Goal: Task Accomplishment & Management: Complete application form

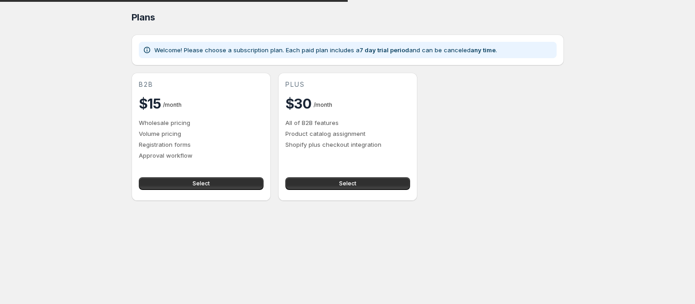
click at [176, 143] on p "Registration forms" at bounding box center [201, 144] width 125 height 9
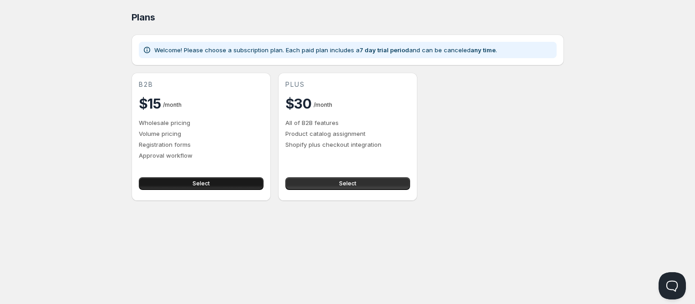
click at [223, 178] on button "Select" at bounding box center [201, 183] width 125 height 13
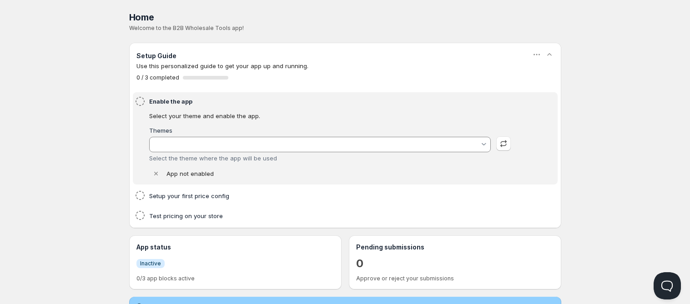
type input "Refresh - No Wholesale"
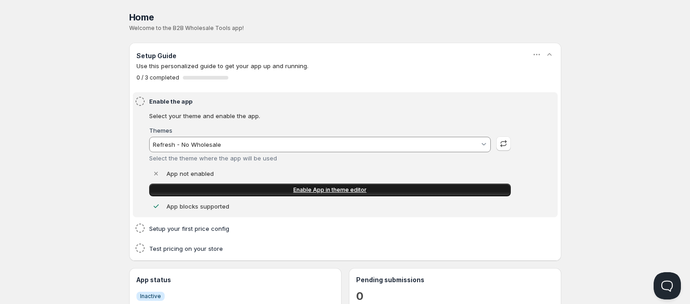
click at [276, 189] on link "Enable App in theme editor" at bounding box center [330, 190] width 362 height 13
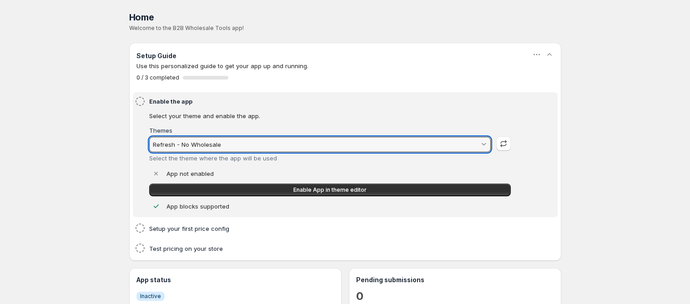
click at [270, 138] on input "Refresh - No Wholesale" at bounding box center [316, 144] width 328 height 15
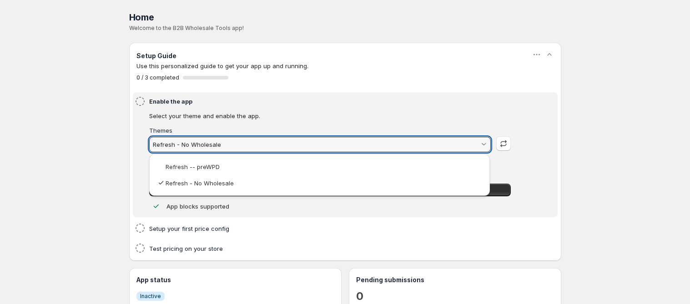
drag, startPoint x: 366, startPoint y: 98, endPoint x: 366, endPoint y: 94, distance: 4.6
click at [366, 96] on html "Home Pricing Price lists Checkout Forms Submissions Settings Features Plans Hom…" at bounding box center [345, 289] width 690 height 579
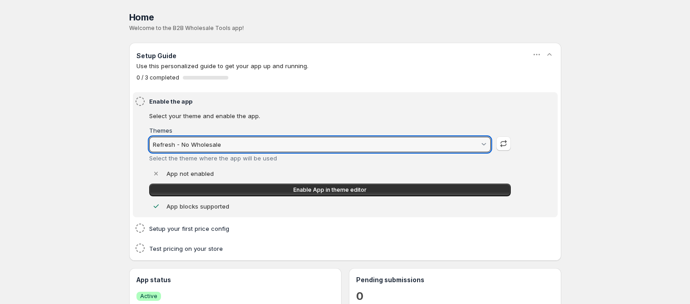
click at [202, 143] on input "Refresh - No Wholesale" at bounding box center [316, 144] width 328 height 15
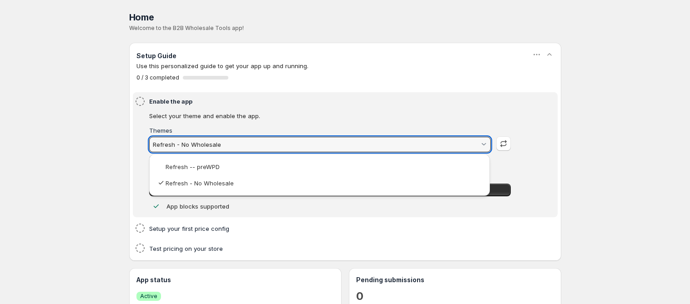
click at [294, 106] on html "Home Pricing Price lists Checkout Forms Submissions Settings Features Plans Hom…" at bounding box center [345, 289] width 690 height 579
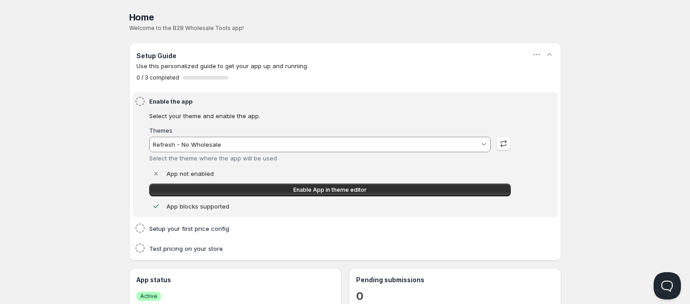
click at [165, 174] on div "App not enabled" at bounding box center [330, 173] width 362 height 9
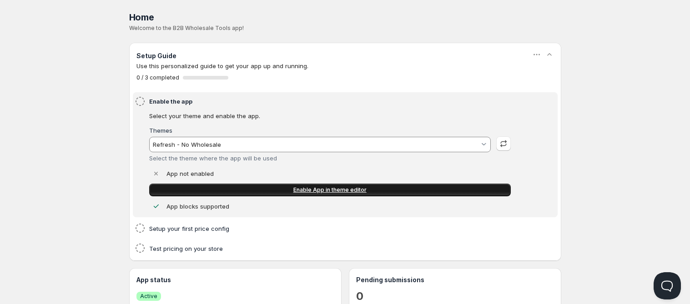
click at [303, 188] on span "Enable App in theme editor" at bounding box center [329, 190] width 73 height 7
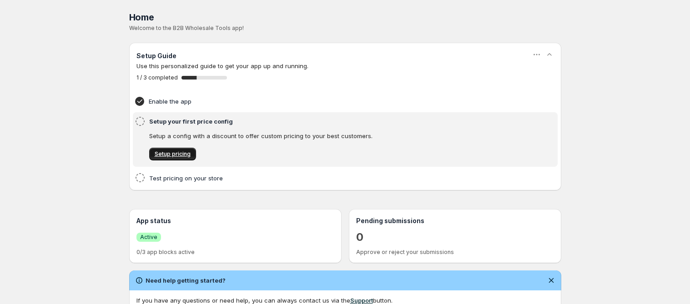
click at [166, 154] on span "Setup pricing" at bounding box center [173, 154] width 36 height 7
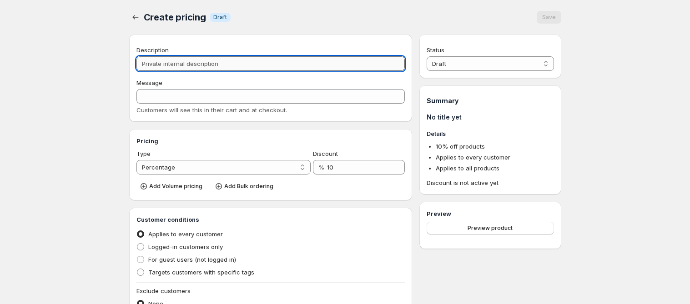
drag, startPoint x: 253, startPoint y: 59, endPoint x: 152, endPoint y: 62, distance: 101.5
click at [152, 62] on input "Description" at bounding box center [270, 63] width 269 height 15
type input "W"
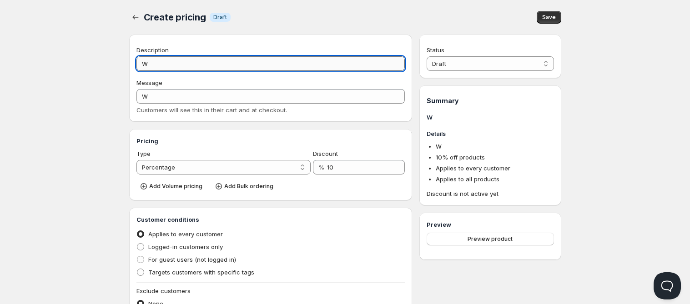
type input "WH"
type input "WHl"
type input "WHL"
type input "WH"
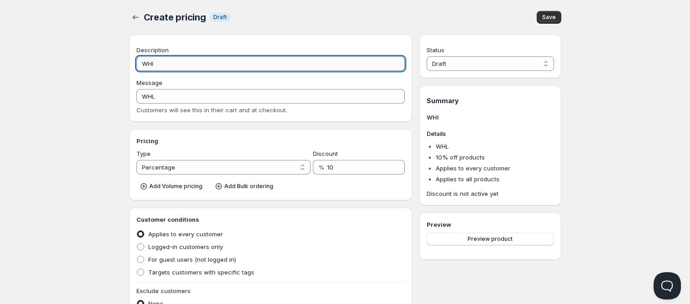
type input "WH"
type input "W"
type input "Wh"
type input "WH"
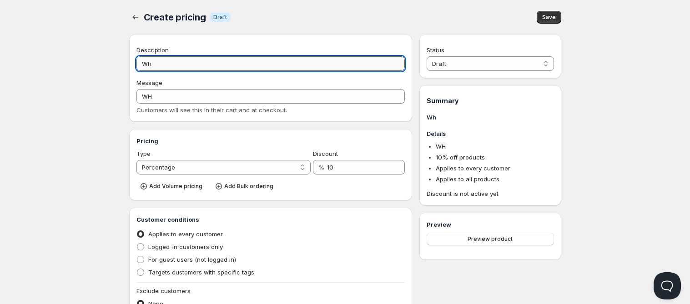
type input "Who"
type input "WHO"
type input "Whol"
type input "WHOL"
type input "Whole"
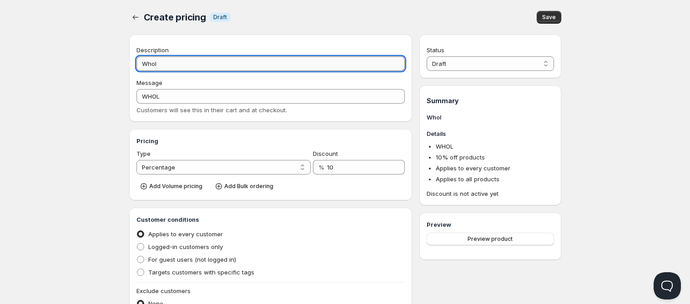
type input "WHOLE"
type input "Whole S"
type input "WHOLE_S"
type input "Whole Su"
type input "WHOLE_SU"
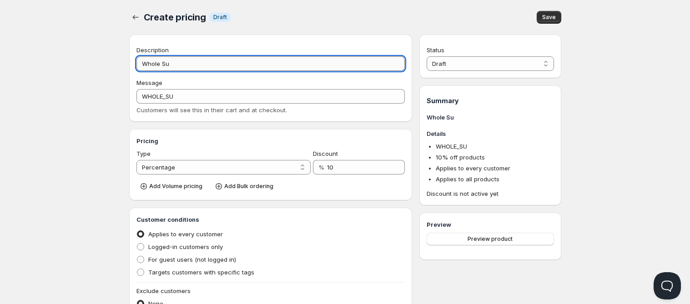
type input "Whole Suc"
type input "WHOLE_SUC"
type input "Whole Su"
type input "WHOLE_SU"
type input "Whole S"
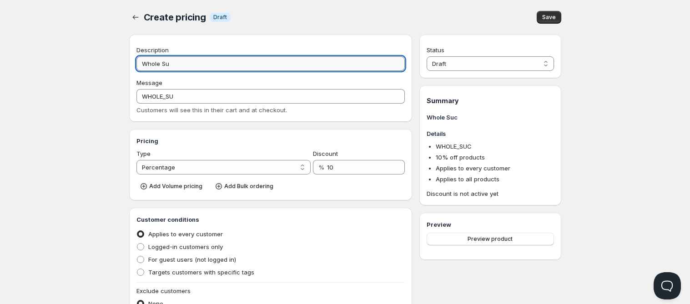
type input "WHOLE_S"
type input "Whole"
type input "WHOLE"
type input "Whole C"
type input "WHOLE_C"
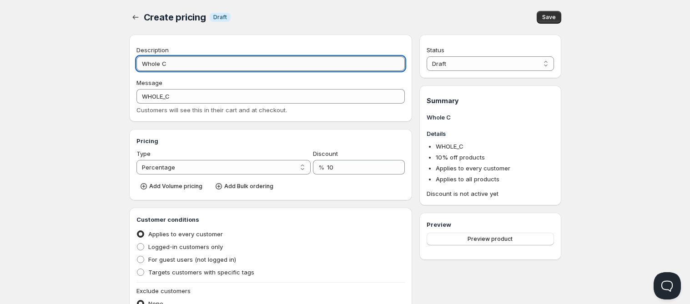
type input "Whole Cu"
type input "WHOLE_CU"
type input "Whole Cus"
type input "WHOLE_CUS"
type input "Whole Cust"
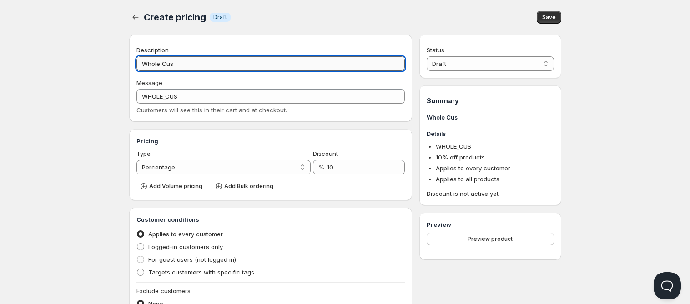
type input "WHOLE_CUST"
type input "Whole Custo"
type input "WHOLE_CUSTO"
type input "Whole Custom"
type input "WHOLE_CUSTOM"
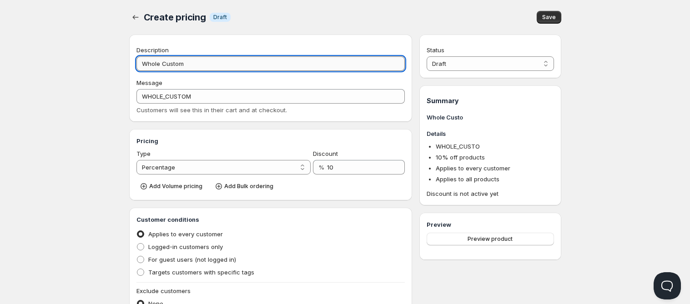
type input "Whole Custome"
type input "WHOLE_CUSTOME"
type input "Whole Customer"
type input "WHOLE_CUSTOMER"
type input "Whole Customer P"
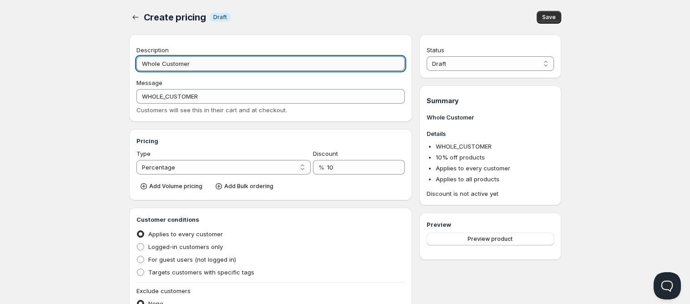
type input "WHOLE_CUSTOMER_P"
type input "Whole Customer Pr"
type input "WHOLE_CUSTOMER_PR"
type input "Whole Customer Pri"
type input "WHOLE_CUSTOMER_PRI"
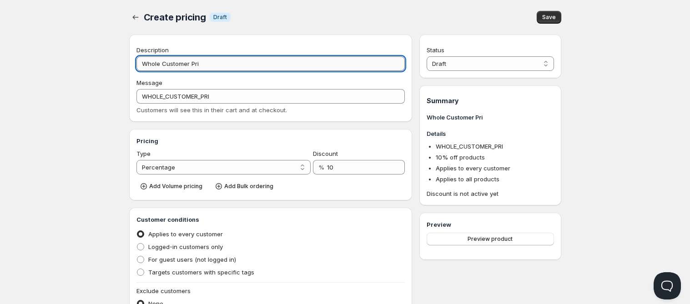
type input "Whole Customer Priv"
type input "WHOLE_CUSTOMER_PRIV"
type input "Whole Customer Privi"
type input "WHOLE_CUSTOMER_PRIVI"
type input "Whole Customer Privin"
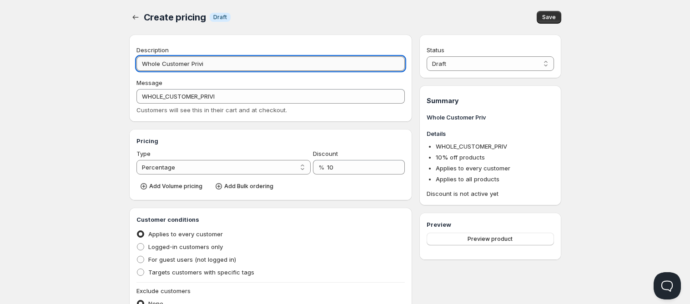
type input "WHOLE_CUSTOMER_PRIVIN"
type input "Whole Customer Privi"
type input "WHOLE_CUSTOMER_PRIVI"
type input "Whole Customer Priv"
type input "WHOLE_CUSTOMER_PRIV"
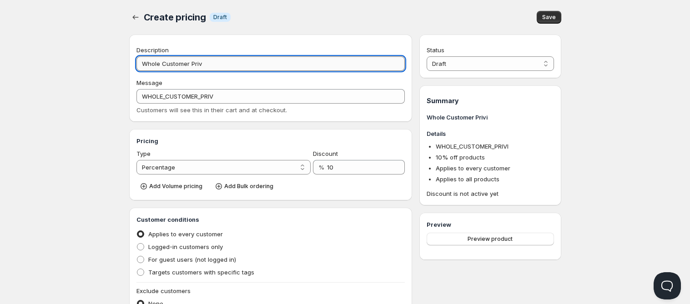
type input "Whole Customer Pri"
type input "WHOLE_CUSTOMER_PRI"
type input "Whole Customer Pric"
type input "WHOLE_CUSTOMER_PRIC"
type input "Whole Customer Prici"
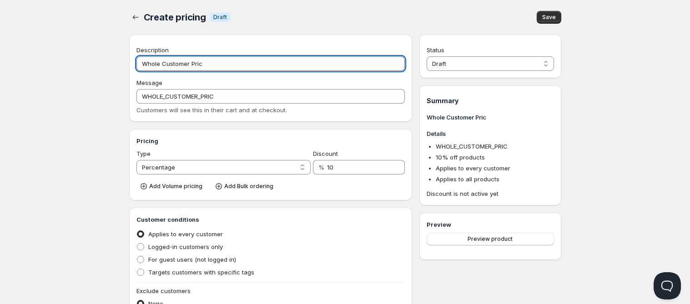
type input "WHOLE_CUSTOMER_PRICI"
type input "Whole Customer Pricin"
type input "WHOLE_CUSTOMER_PRICIN"
type input "Whole Customer Pricing"
type input "WHOLE_CUSTOMER_PRICING"
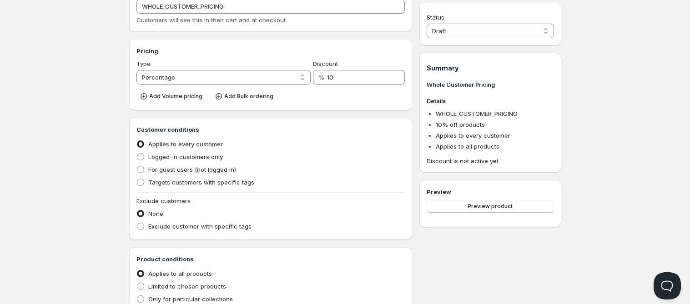
scroll to position [91, 0]
type input "Whole Customer Pricing"
drag, startPoint x: 371, startPoint y: 77, endPoint x: 190, endPoint y: 59, distance: 182.0
click at [190, 59] on div "Type Percentage Absolute Percentage Discount % 10" at bounding box center [270, 70] width 269 height 25
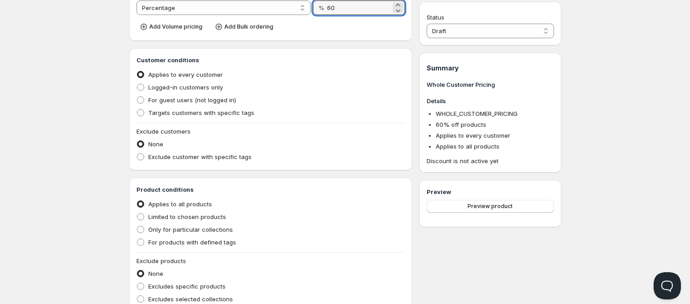
scroll to position [182, 0]
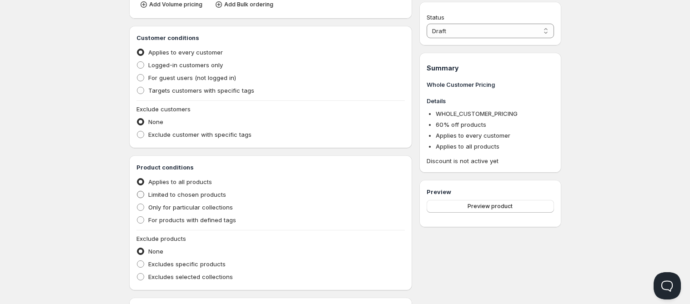
type input "60"
click at [137, 197] on span at bounding box center [140, 194] width 7 height 7
click at [137, 192] on input "Limited to chosen products" at bounding box center [137, 191] width 0 height 0
radio input "true"
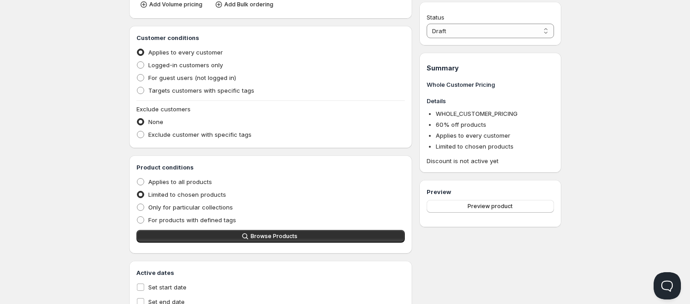
scroll to position [216, 0]
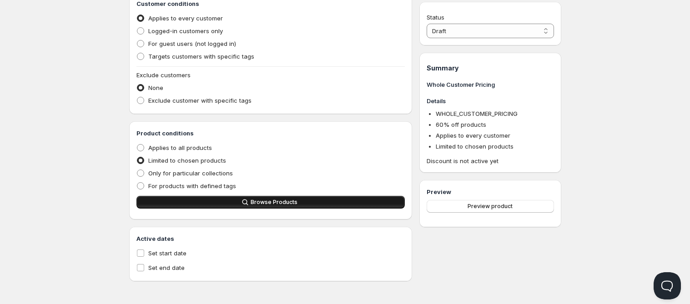
click at [270, 201] on span "Browse Products" at bounding box center [274, 202] width 47 height 7
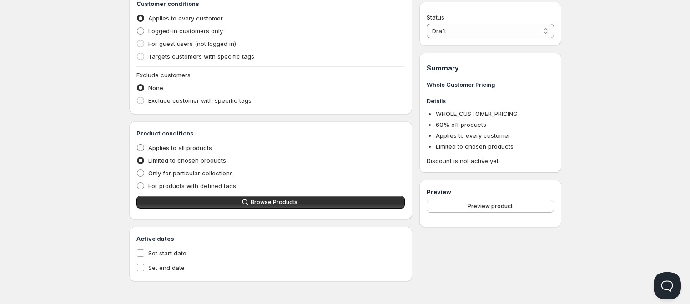
click at [185, 145] on span "Applies to all products" at bounding box center [180, 147] width 64 height 7
click at [137, 145] on input "Applies to all products" at bounding box center [137, 144] width 0 height 0
radio input "true"
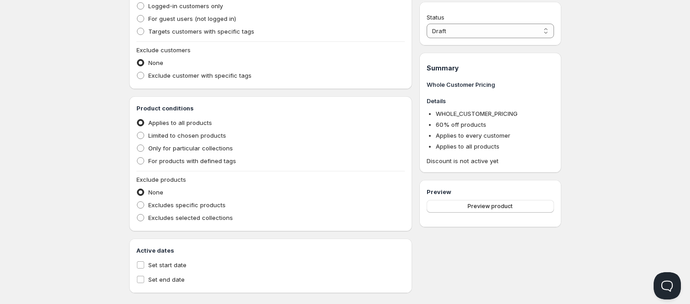
scroll to position [253, 0]
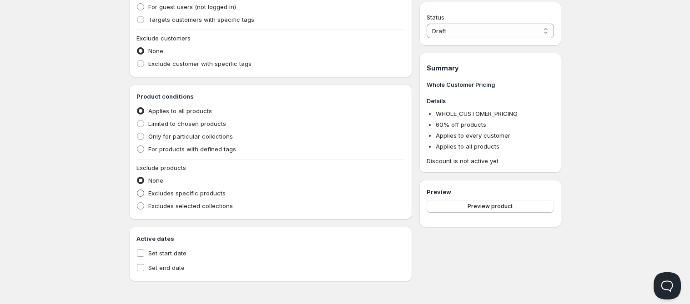
click at [197, 192] on span "Excludes specific products" at bounding box center [186, 193] width 77 height 7
click at [137, 190] on input "Excludes specific products" at bounding box center [137, 190] width 0 height 0
radio input "true"
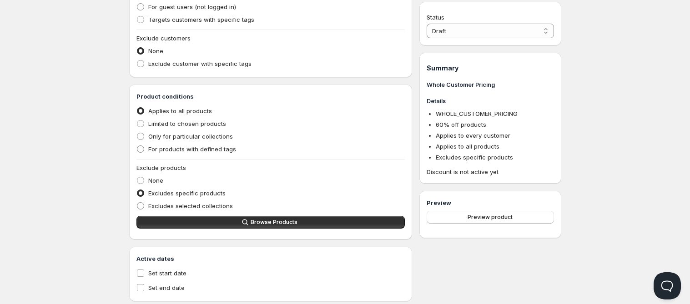
click at [281, 211] on div "Excludes selected collections" at bounding box center [270, 206] width 269 height 13
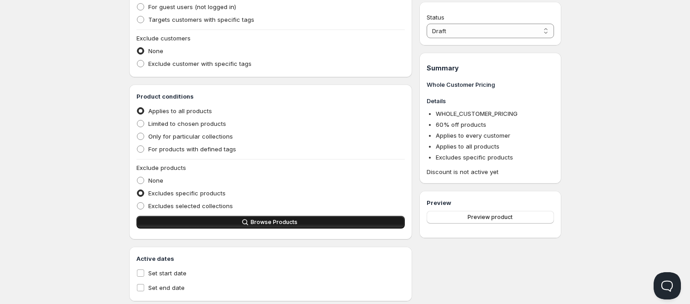
click at [282, 224] on span "Browse Products" at bounding box center [274, 222] width 47 height 7
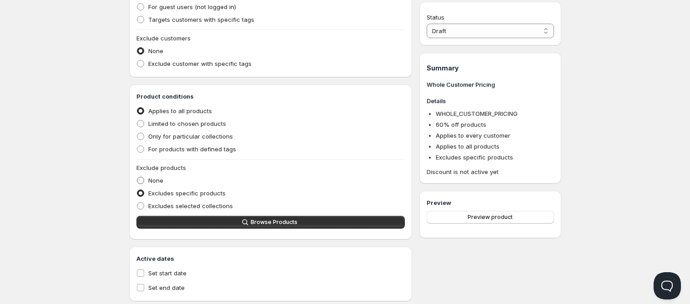
click at [141, 182] on span at bounding box center [140, 180] width 7 height 7
click at [137, 177] on input "None" at bounding box center [137, 177] width 0 height 0
radio input "true"
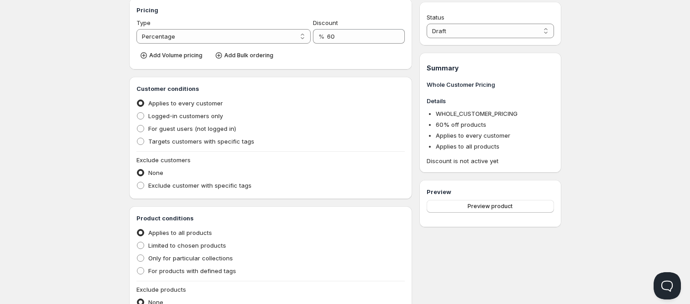
scroll to position [116, 0]
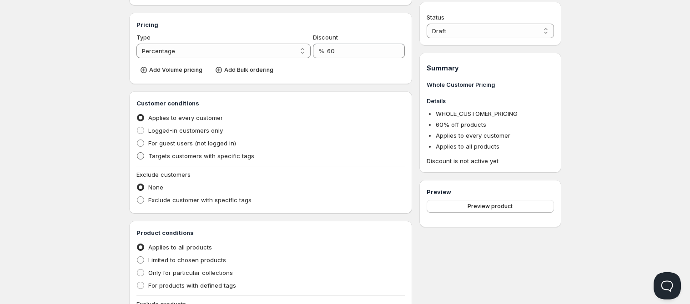
click at [141, 156] on span at bounding box center [140, 155] width 7 height 7
click at [137, 153] on input "Targets customers with specific tags" at bounding box center [137, 152] width 0 height 0
radio input "true"
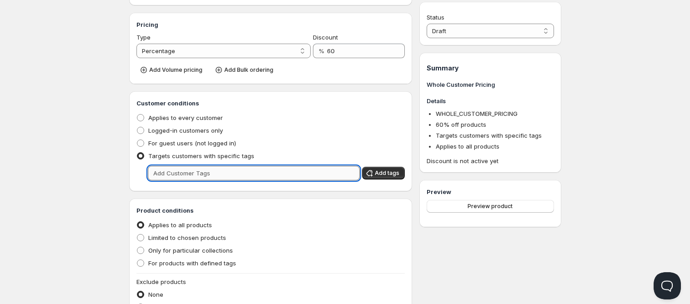
click at [244, 173] on input "text" at bounding box center [254, 173] width 212 height 15
type input "wholesale"
click at [383, 174] on span "Add tags" at bounding box center [387, 173] width 25 height 7
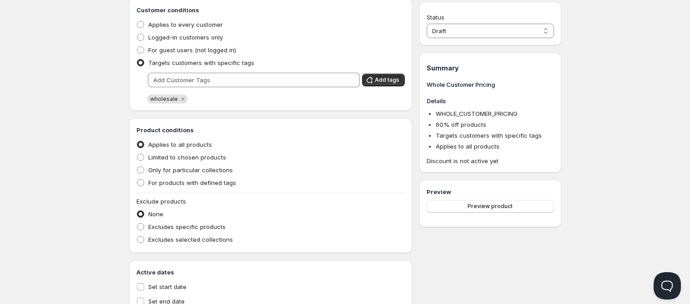
scroll to position [0, 0]
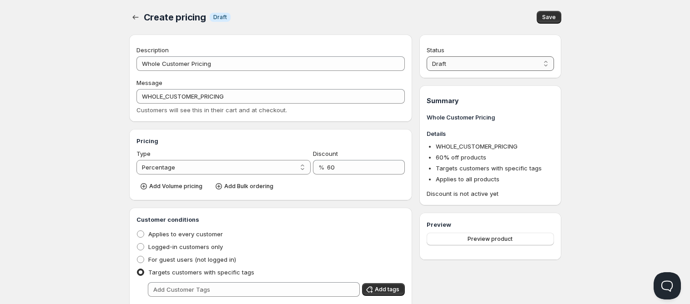
click at [494, 67] on select "Draft Active" at bounding box center [490, 63] width 127 height 15
select select "1"
click at [427, 56] on select "Draft Active" at bounding box center [490, 63] width 127 height 15
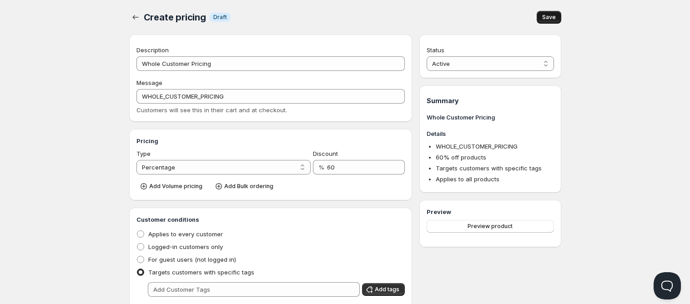
click at [555, 18] on span "Save" at bounding box center [549, 17] width 14 height 7
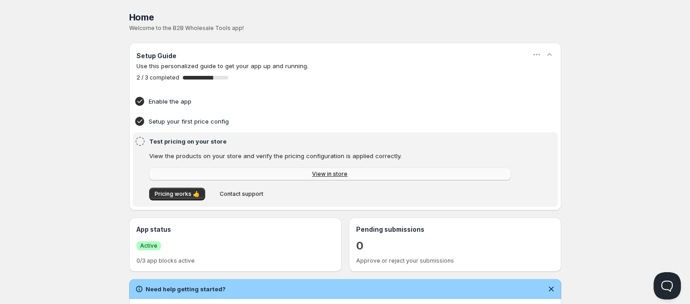
click at [335, 174] on span "View in store" at bounding box center [329, 174] width 35 height 7
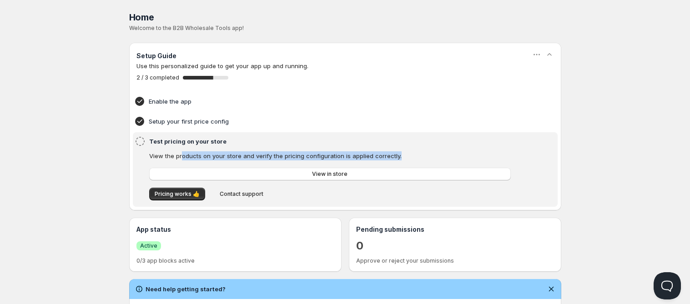
drag, startPoint x: 251, startPoint y: 157, endPoint x: 417, endPoint y: 164, distance: 166.2
click at [417, 164] on div "View the products on your store and verify the pricing configuration is applied…" at bounding box center [330, 176] width 362 height 49
click at [410, 158] on p "View the products on your store and verify the pricing configuration is applied…" at bounding box center [330, 156] width 362 height 9
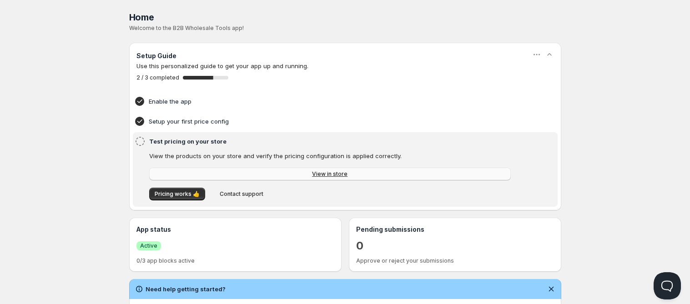
click at [265, 178] on link "View in store" at bounding box center [330, 174] width 362 height 13
click at [250, 195] on span "Contact support" at bounding box center [242, 194] width 44 height 7
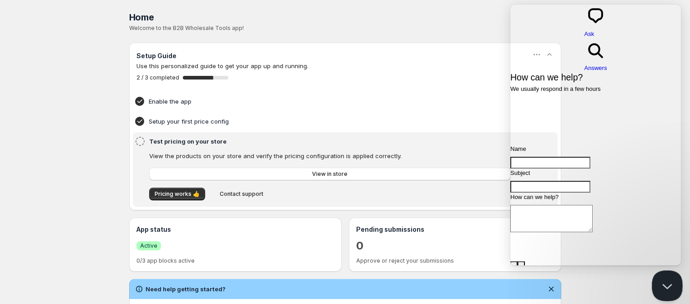
click at [667, 287] on button "Close Beacon popover" at bounding box center [665, 284] width 27 height 27
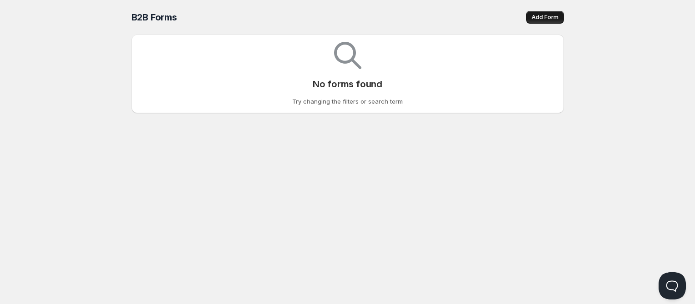
click at [546, 18] on span "Add Form" at bounding box center [544, 17] width 27 height 7
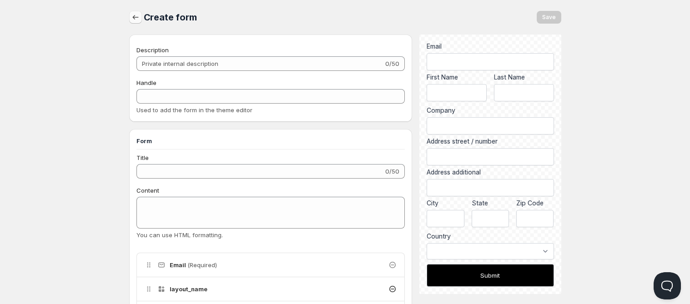
click at [137, 14] on icon "button" at bounding box center [135, 17] width 9 height 9
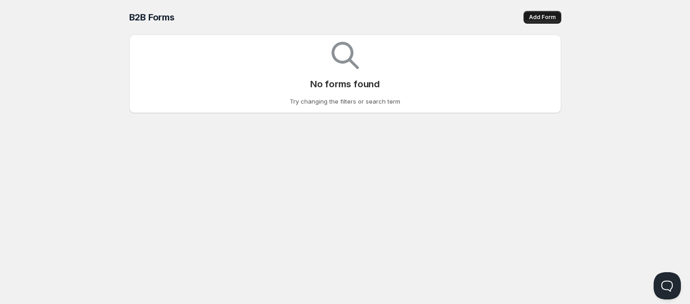
click at [555, 21] on button "Add Form" at bounding box center [543, 17] width 38 height 13
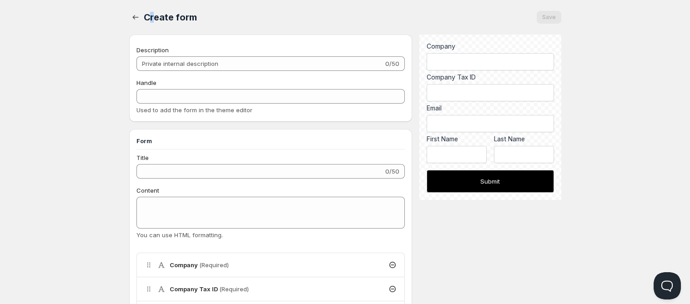
click at [153, 20] on span "Create form" at bounding box center [170, 17] width 53 height 11
click at [131, 17] on icon "button" at bounding box center [135, 17] width 9 height 9
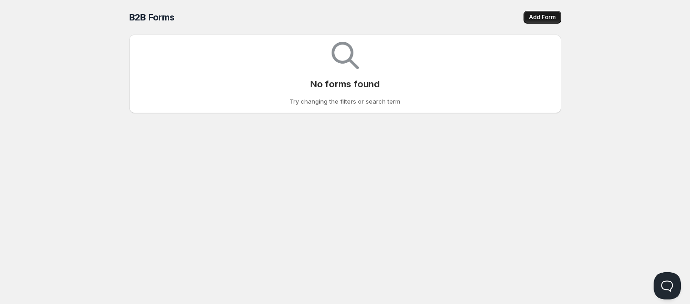
click at [536, 13] on button "Add Form" at bounding box center [543, 17] width 38 height 13
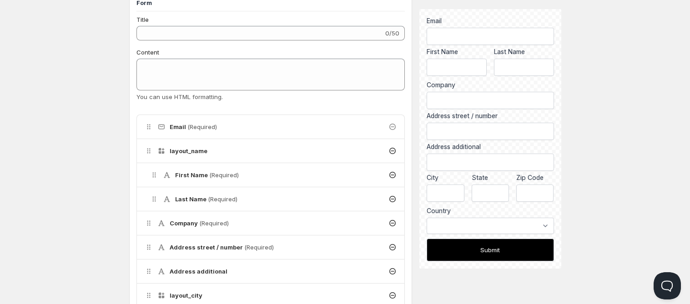
scroll to position [45, 0]
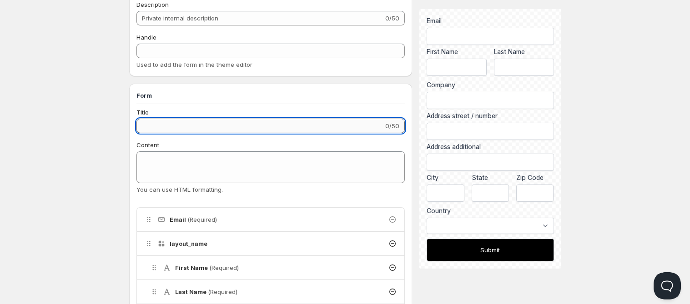
click at [290, 127] on input "Title" at bounding box center [260, 126] width 248 height 15
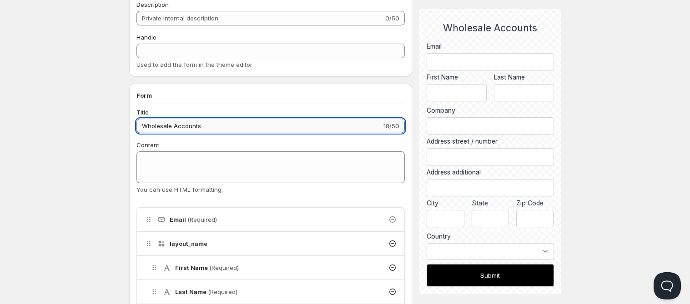
type input "Wholesale Accounts"
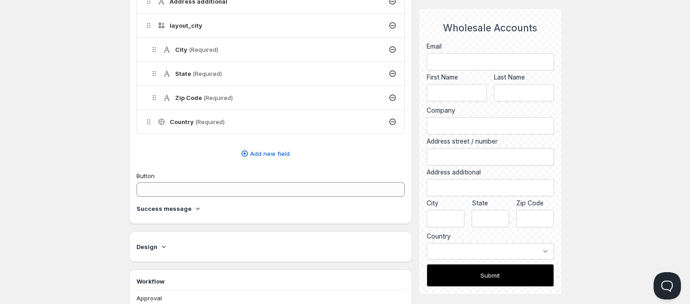
scroll to position [409, 0]
click at [271, 153] on span "Add new field" at bounding box center [270, 152] width 40 height 9
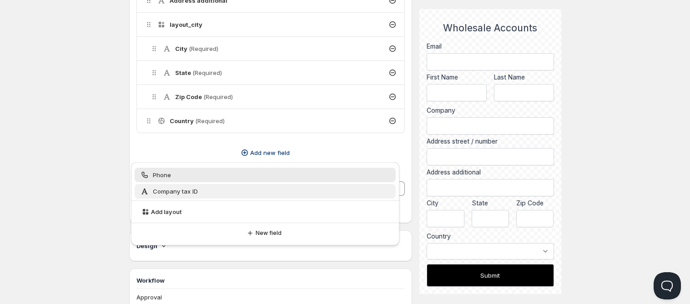
click at [257, 186] on div "Company tax ID" at bounding box center [266, 191] width 262 height 15
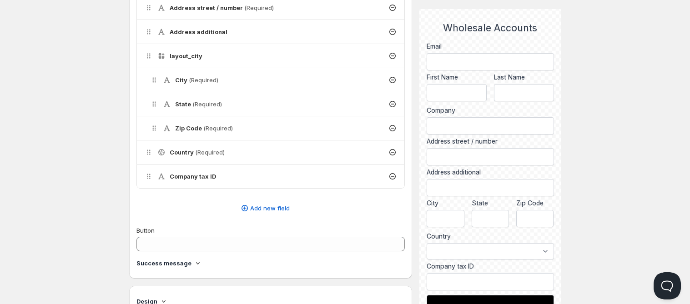
scroll to position [364, 0]
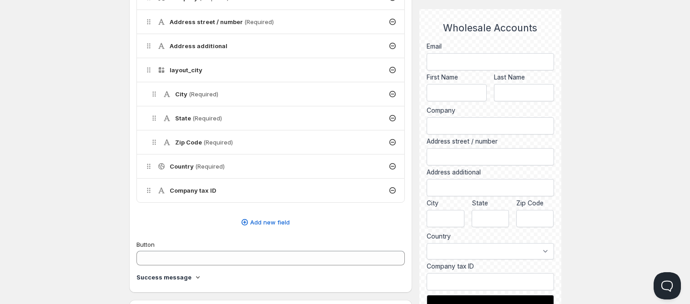
click at [142, 191] on div "Company tax ID" at bounding box center [271, 191] width 268 height 24
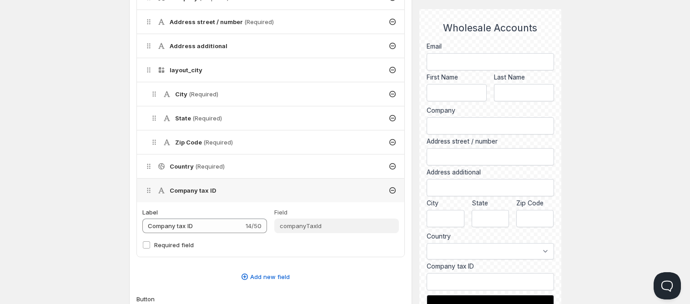
click at [147, 189] on icon at bounding box center [148, 190] width 9 height 9
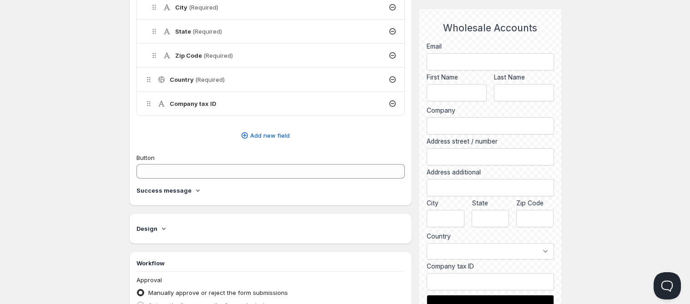
scroll to position [455, 0]
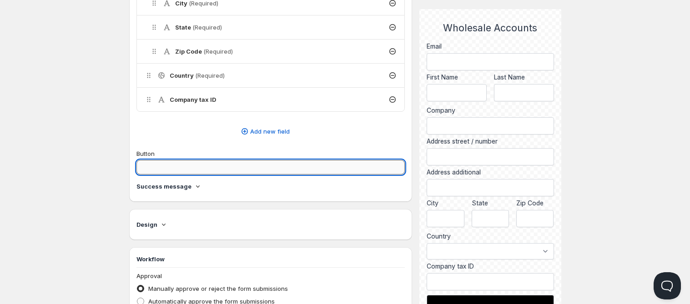
click at [237, 168] on input "Button" at bounding box center [270, 167] width 269 height 15
click at [274, 164] on input "Submit Wholesale Account rEQUES" at bounding box center [270, 167] width 269 height 15
type input "Submit Wholesale Account Request"
click at [196, 186] on icon at bounding box center [198, 187] width 4 height 2
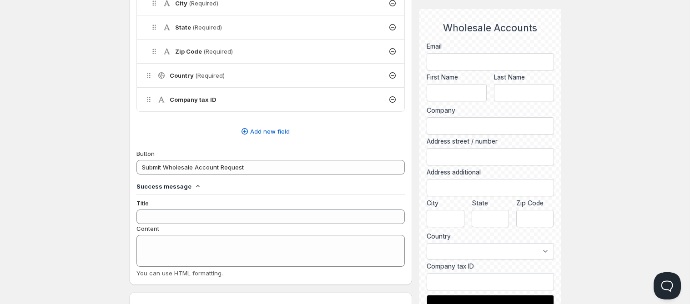
click at [196, 186] on icon at bounding box center [198, 186] width 4 height 2
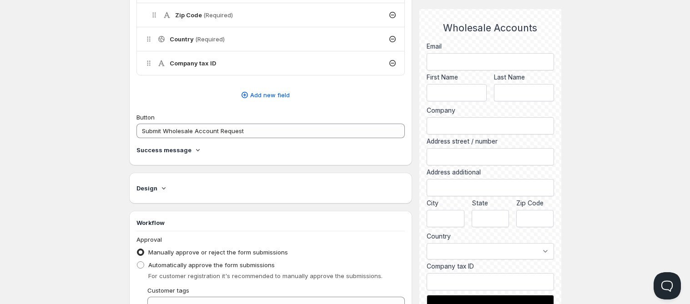
scroll to position [546, 0]
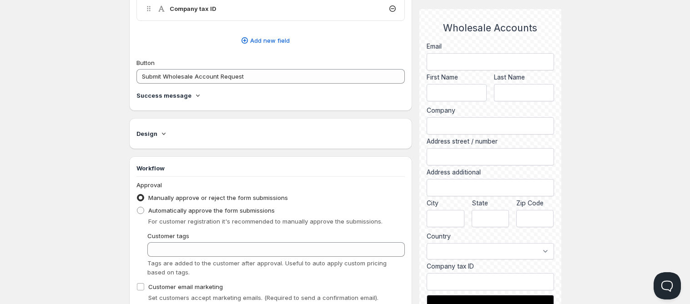
click at [168, 133] on div "Design" at bounding box center [270, 133] width 269 height 9
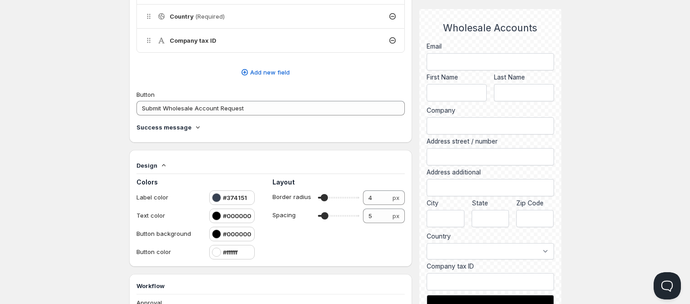
scroll to position [500, 0]
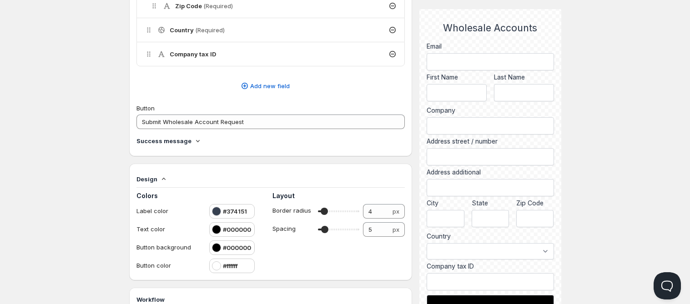
click at [215, 212] on div at bounding box center [216, 211] width 9 height 9
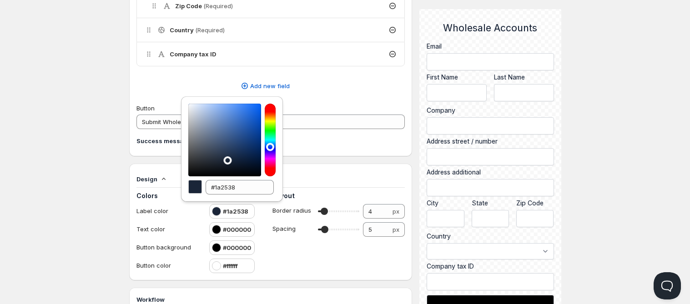
type input "#000000"
drag, startPoint x: 225, startPoint y: 143, endPoint x: 331, endPoint y: 199, distance: 119.7
click at [331, 199] on div "Home Pricing Price lists Checkout Forms Submissions Settings Features Plans Cre…" at bounding box center [345, 10] width 690 height 1021
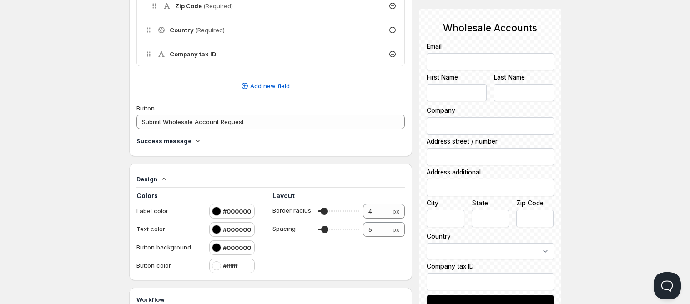
click at [217, 230] on div at bounding box center [216, 229] width 9 height 9
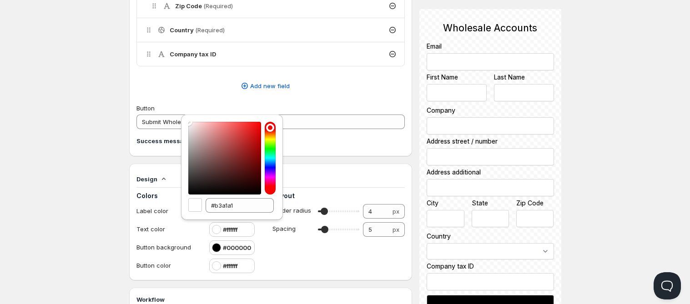
type input "#ffffff"
drag, startPoint x: 195, startPoint y: 144, endPoint x: 180, endPoint y: 106, distance: 40.4
click at [180, 106] on div "Home Pricing Price lists Checkout Forms Submissions Settings Features Plans Cre…" at bounding box center [345, 10] width 690 height 1021
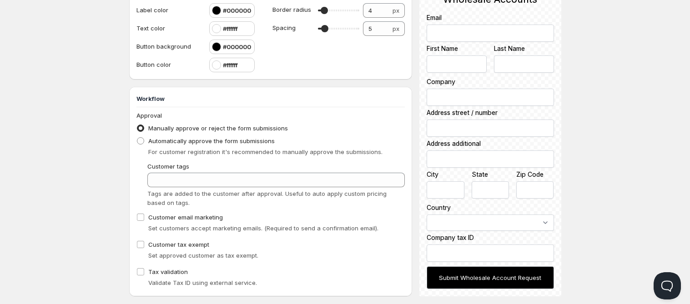
scroll to position [717, 0]
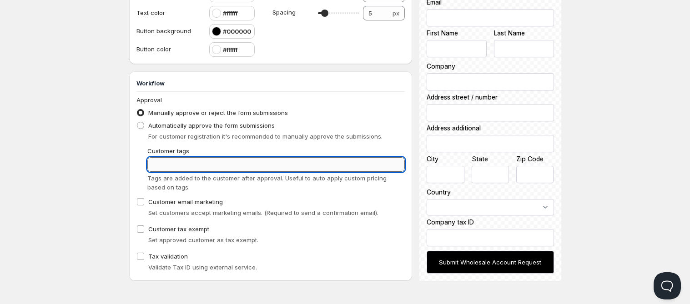
click at [249, 164] on input "Customer tags" at bounding box center [276, 164] width 258 height 15
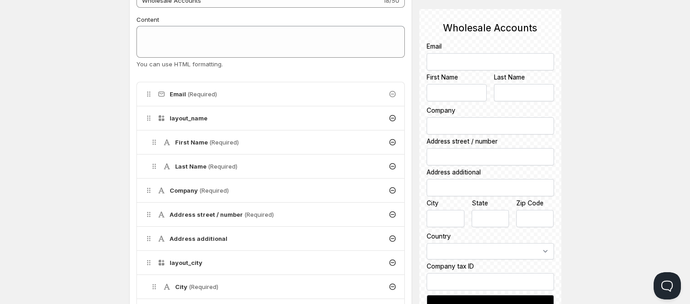
type input "wholesale"
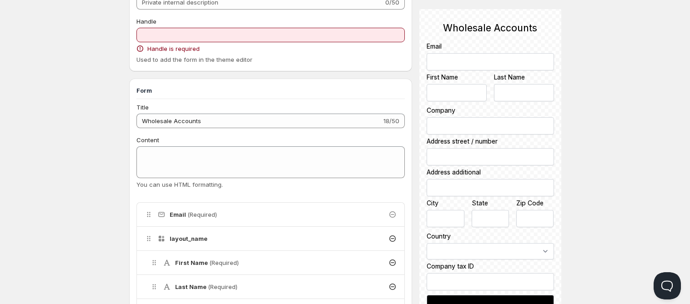
scroll to position [45, 0]
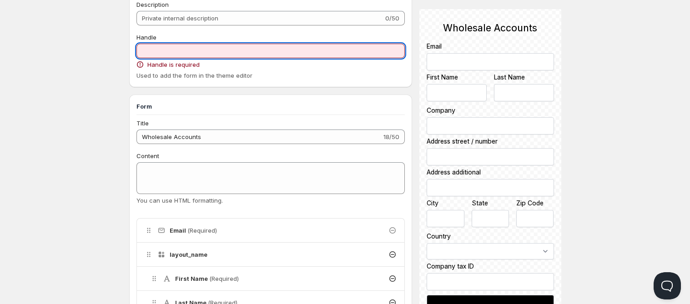
click at [226, 47] on input "Handle" at bounding box center [270, 51] width 269 height 15
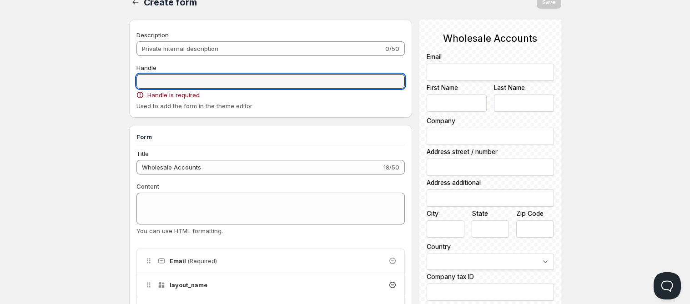
scroll to position [0, 0]
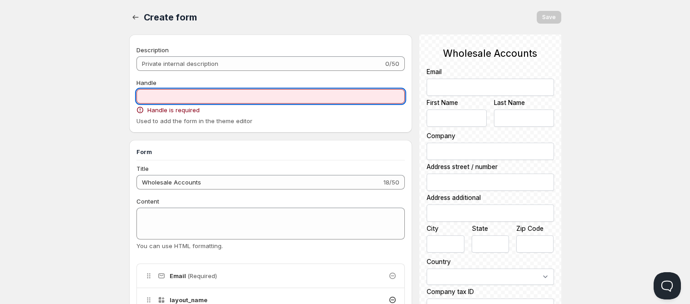
click at [221, 55] on div "Description 0/50" at bounding box center [270, 57] width 269 height 25
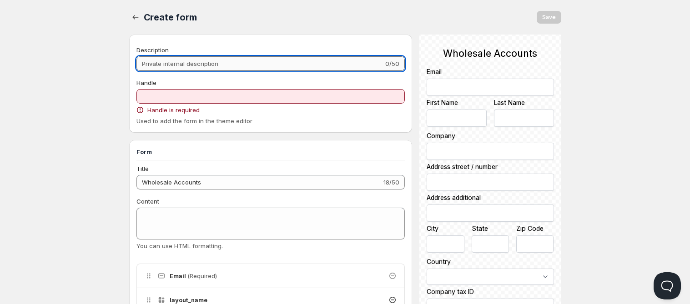
click at [227, 58] on input "Description" at bounding box center [260, 63] width 248 height 15
type input "W"
type input "w"
type input "WH"
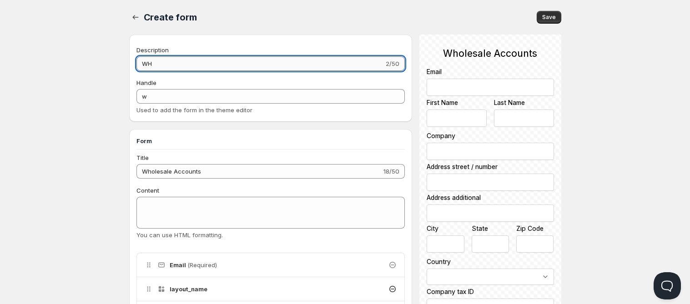
type input "wh"
type input "WHo"
type input "who"
type input "WHol"
type input "whol"
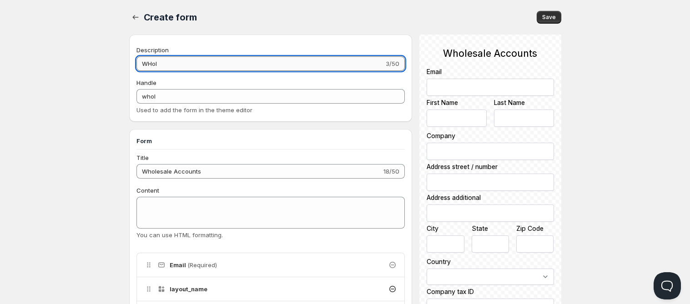
type input "WHole"
type input "whole"
type input "WHol"
type input "whol"
type input "WHo"
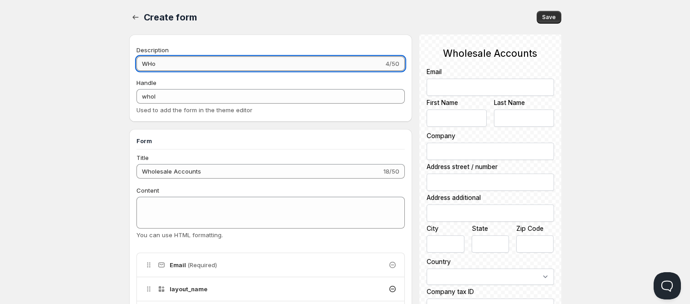
type input "who"
type input "WH"
type input "wh"
type input "W"
type input "w"
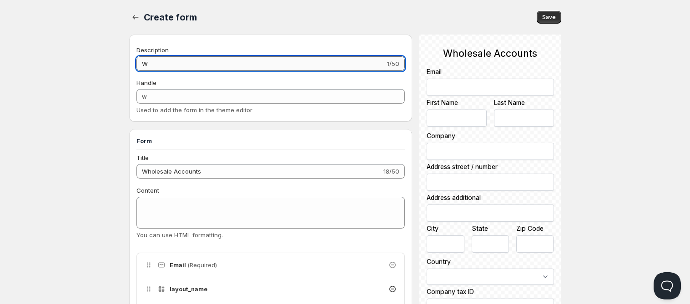
type input "Wh"
type input "wh"
type input "Who"
type input "who"
type input "Whol"
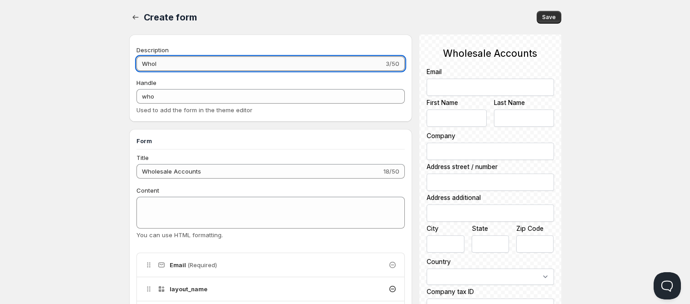
type input "whol"
type input "Whole"
type input "whole"
type input "Wholes"
type input "wholes"
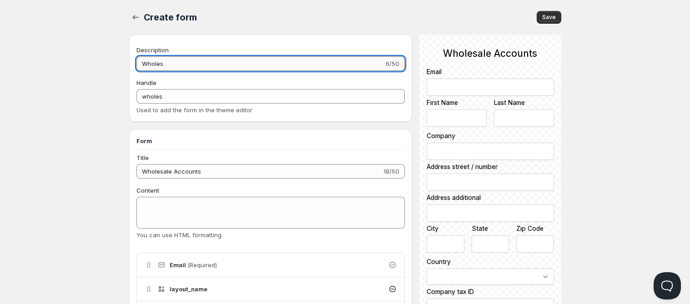
type input "Wholesa"
type input "wholesa"
type input "Wholesal"
type input "wholesal"
type input "Wholesale"
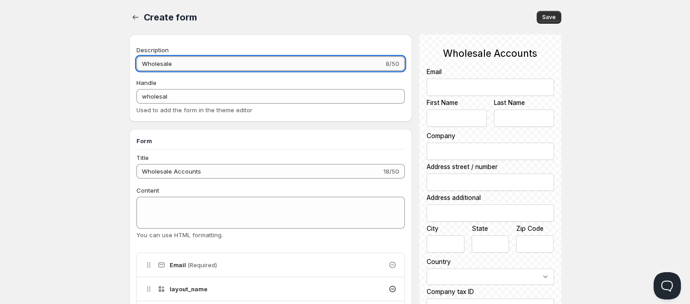
type input "wholesale"
type input "Wholesale"
type input "wholesale-"
type input "Wholesale A"
type input "wholesale-a"
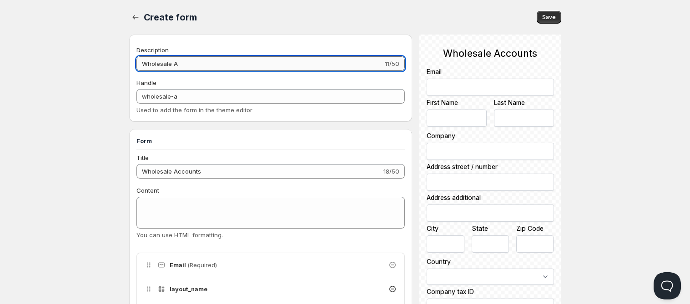
type input "Wholesale Ac"
type input "wholesale-ac"
type input "Wholesale A"
type input "wholesale-a"
type input "Wholesale"
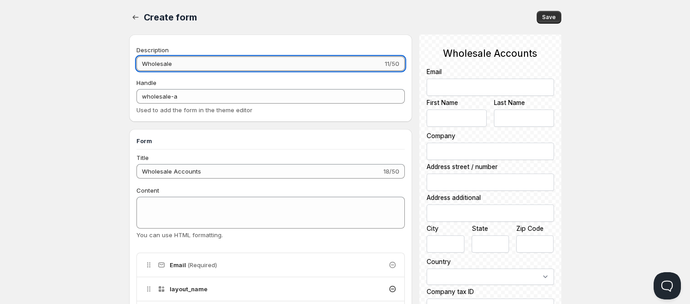
type input "wholesale-"
type input "Wholesale"
type input "wholesale"
type input "Wholesale"
type input "wholesale-"
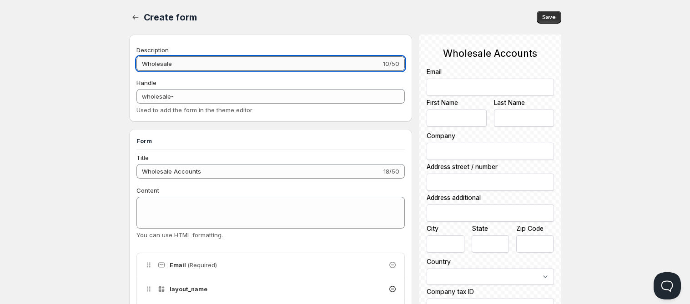
type input "Wholesale A"
type input "wholesale-a"
type input "Wholesale Ac"
type input "wholesale-ac"
type input "Wholesale Acc"
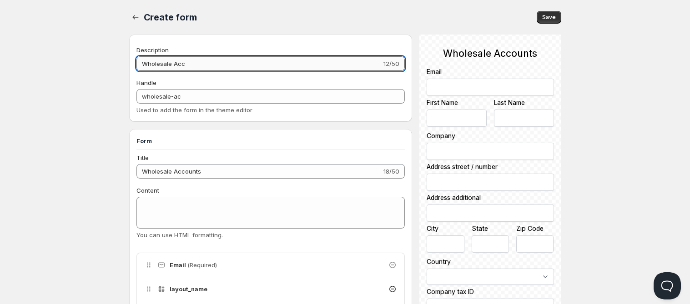
type input "wholesale-acc"
type input "Wholesale Accou"
type input "wholesale-accou"
type input "Wholesale Accoun"
type input "wholesale-accoun"
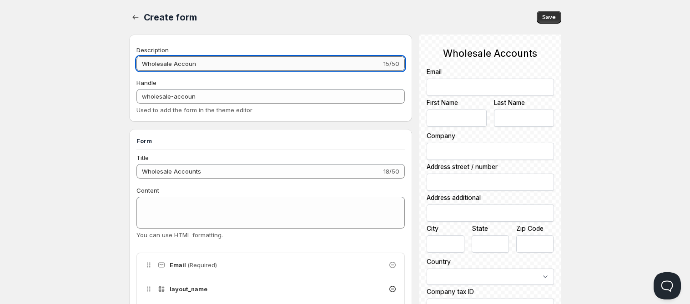
type input "Wholesale Account"
type input "wholesale-account"
type input "Wholesale Accounts"
type input "wholesale-accounts-"
type input "Wholesale Accounts F"
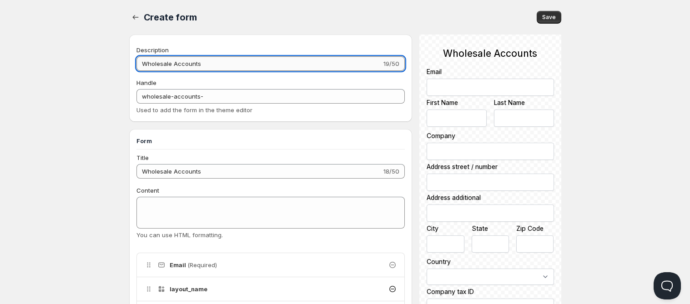
type input "wholesale-accounts-f"
type input "Wholesale Accounts Fo"
type input "wholesale-accounts-fo"
type input "Wholesale Accounts For"
type input "wholesale-accounts-for"
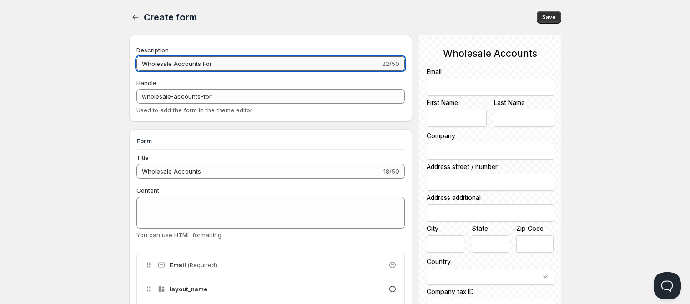
type input "Wholesale Accounts Form"
type input "wholesale-accounts-form"
type input "Wholesale Accounts Form"
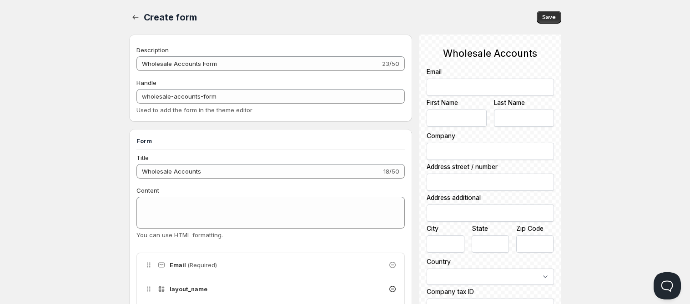
click at [238, 162] on div "Title" at bounding box center [270, 157] width 269 height 9
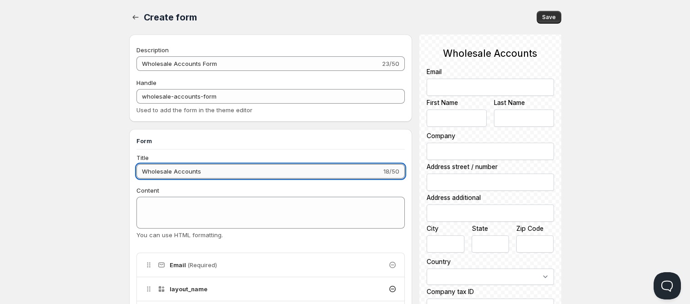
click at [243, 171] on input "Wholesale Accounts" at bounding box center [259, 171] width 246 height 15
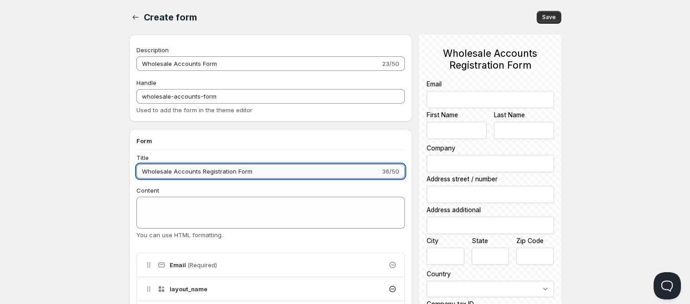
click at [199, 172] on input "Wholesale Accounts Registration Form" at bounding box center [258, 171] width 244 height 15
type input "Wholesale Account Registration Form"
click at [551, 17] on span "Save" at bounding box center [549, 17] width 14 height 7
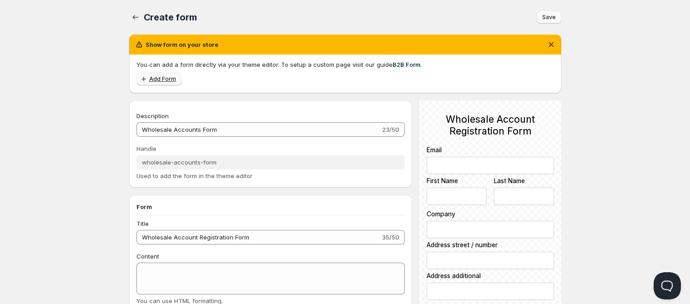
click at [159, 84] on link "Add Form" at bounding box center [158, 79] width 45 height 13
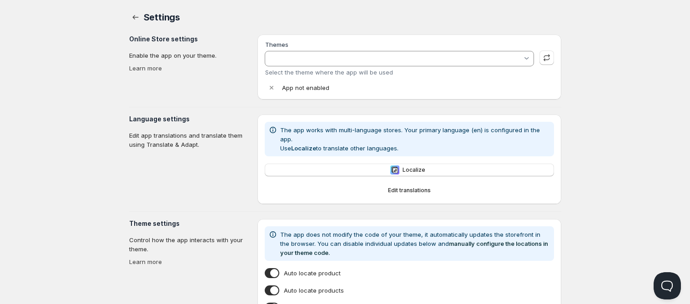
type input "Refresh - No Wholesale"
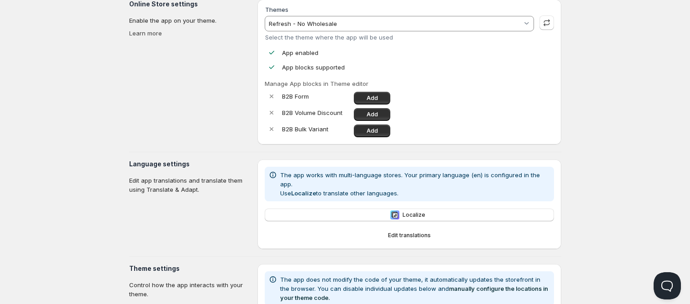
scroll to position [45, 0]
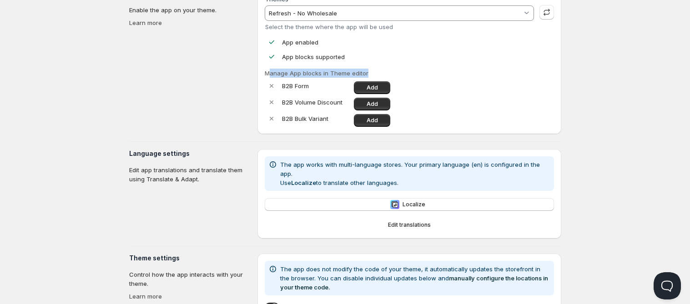
drag, startPoint x: 269, startPoint y: 74, endPoint x: 389, endPoint y: 74, distance: 120.1
click at [389, 74] on p "Manage App blocks in Theme editor" at bounding box center [409, 73] width 289 height 9
click at [404, 72] on p "Manage App blocks in Theme editor" at bounding box center [409, 73] width 289 height 9
click at [378, 86] on span "Add" at bounding box center [372, 87] width 11 height 7
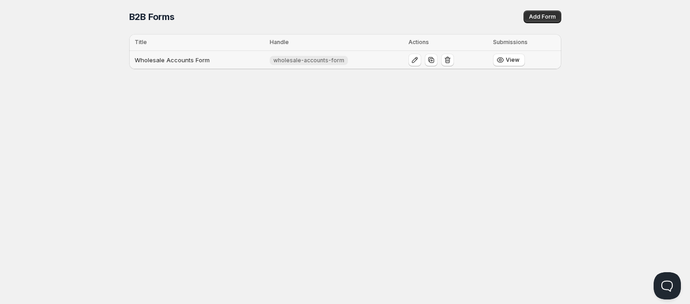
click at [194, 61] on td "Wholesale Accounts Form" at bounding box center [198, 60] width 138 height 19
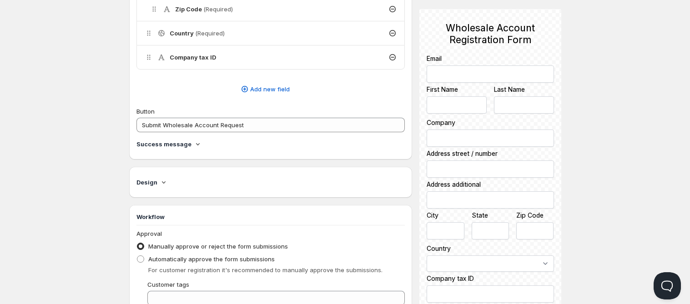
scroll to position [546, 0]
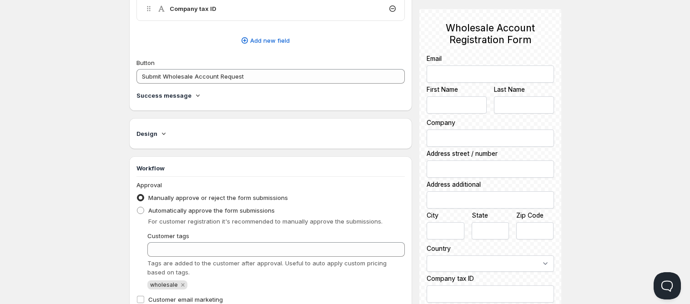
click at [193, 92] on icon at bounding box center [197, 95] width 9 height 9
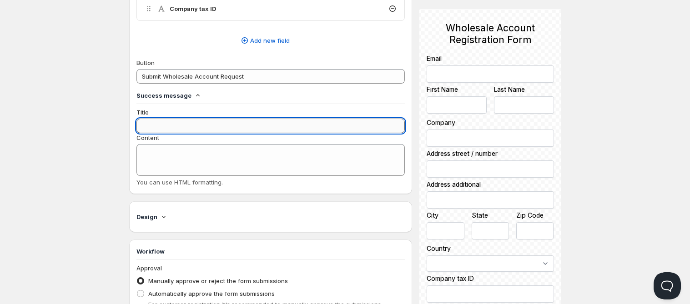
click at [182, 126] on input "Title" at bounding box center [270, 126] width 269 height 15
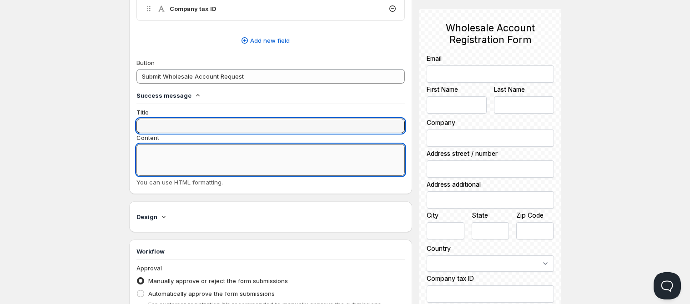
click at [185, 161] on textarea "Content" at bounding box center [270, 160] width 269 height 32
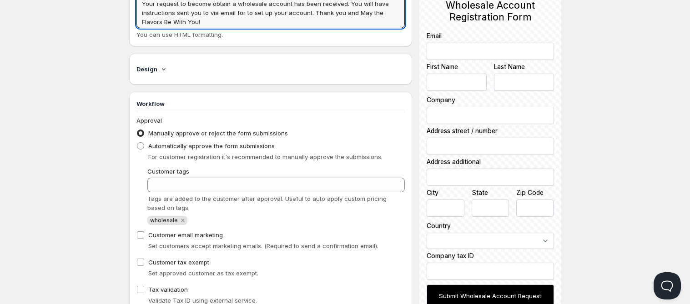
scroll to position [727, 0]
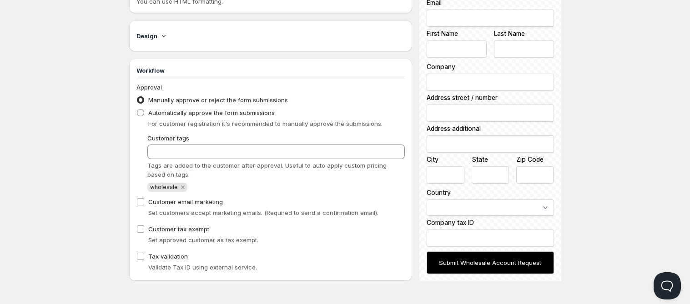
type textarea "Your request to become obtain a wholesale account has been received. You will h…"
click at [196, 99] on span "Manually approve or reject the form submissions" at bounding box center [218, 99] width 140 height 7
click at [137, 97] on input "Manually approve or reject the form submissions" at bounding box center [137, 96] width 0 height 0
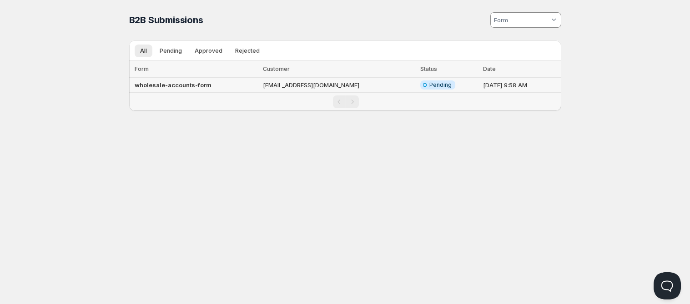
click at [264, 84] on td "[EMAIL_ADDRESS][DOMAIN_NAME]" at bounding box center [338, 85] width 157 height 15
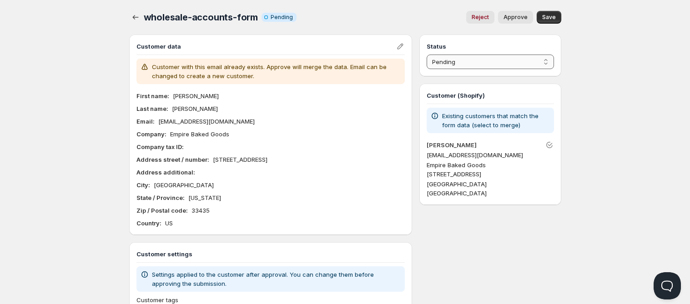
click at [469, 64] on select "Pending Approved Rejected Ignored Spam" at bounding box center [490, 62] width 127 height 15
select select "1"
click at [427, 55] on select "Pending Approved Rejected Ignored Spam" at bounding box center [490, 62] width 127 height 15
click at [547, 16] on span "Save" at bounding box center [549, 17] width 14 height 7
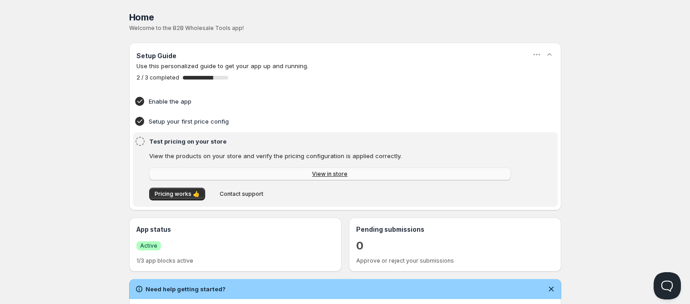
click at [255, 175] on link "View in store" at bounding box center [330, 174] width 362 height 13
click at [226, 187] on div "Pricing works 👍 Contact support" at bounding box center [325, 190] width 371 height 22
click at [239, 197] on span "Contact support" at bounding box center [242, 194] width 44 height 7
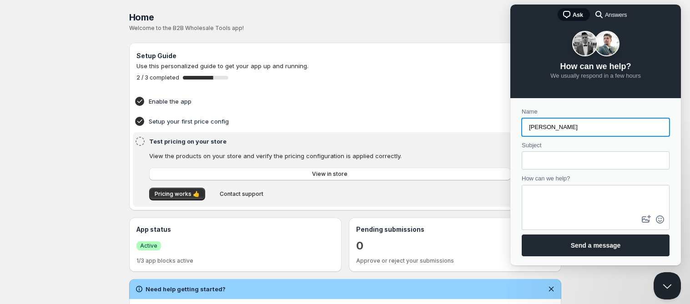
type input "Daniel Stein"
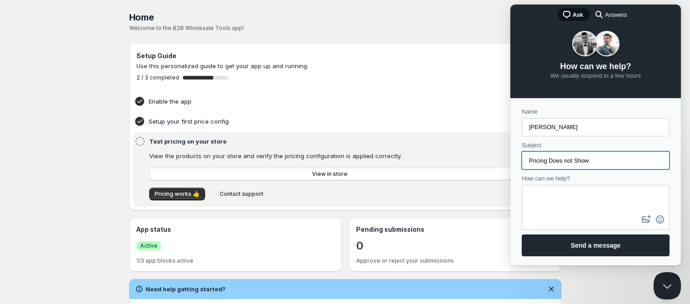
type input "Pricing Does not Show"
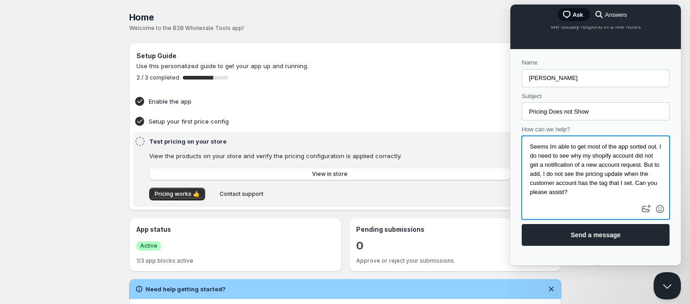
scroll to position [69, 0]
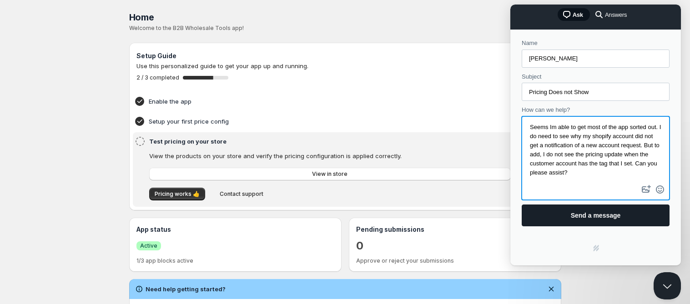
type textarea "Seems Im able to get most of the app sorted out. I do need to see why my shopif…"
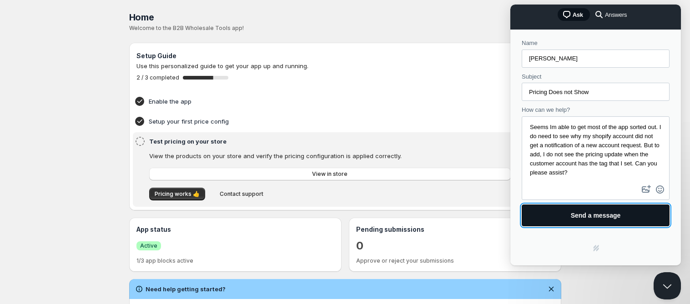
click at [606, 214] on span "Send a message" at bounding box center [596, 215] width 50 height 7
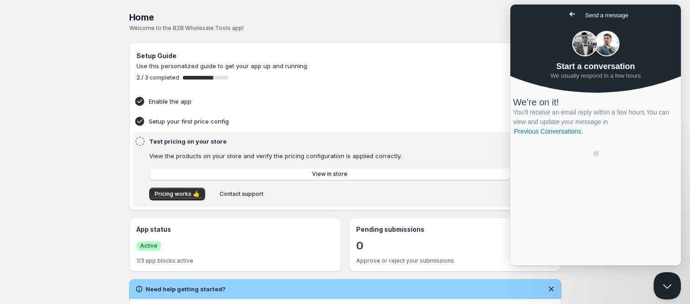
scroll to position [0, 0]
click at [584, 136] on link "Previous Conversations ." at bounding box center [548, 132] width 71 height 10
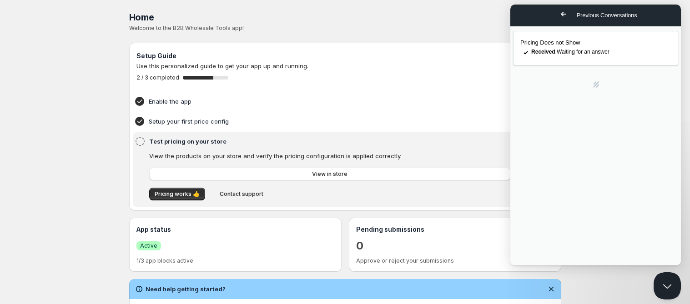
click at [629, 111] on div "Pricing Does not Show checkmark Received . Waiting for an answer Powered by Hel…" at bounding box center [595, 145] width 171 height 239
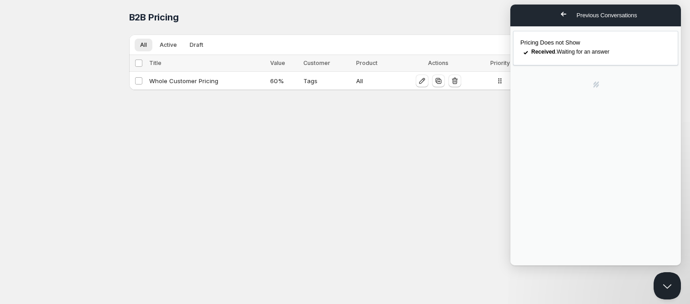
click at [558, 15] on span "Go back" at bounding box center [563, 14] width 11 height 11
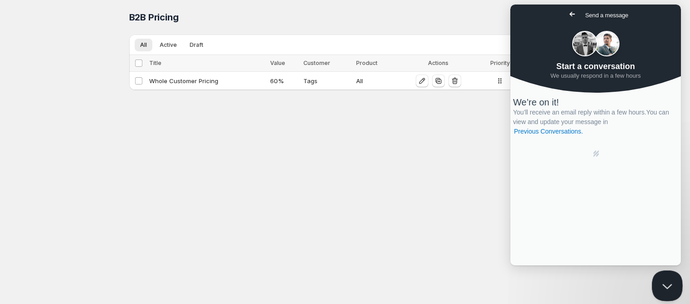
click at [660, 280] on button "Close Beacon popover" at bounding box center [665, 284] width 27 height 27
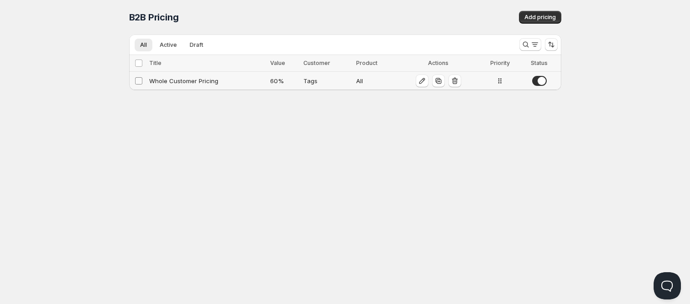
click at [141, 84] on input "Select config" at bounding box center [138, 80] width 7 height 7
checkbox input "true"
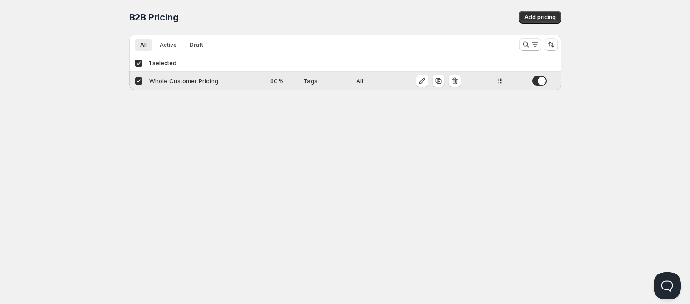
click at [181, 84] on div "Whole Customer Pricing" at bounding box center [207, 80] width 116 height 9
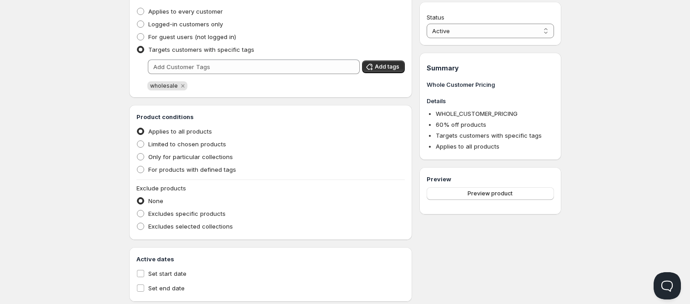
scroll to position [227, 0]
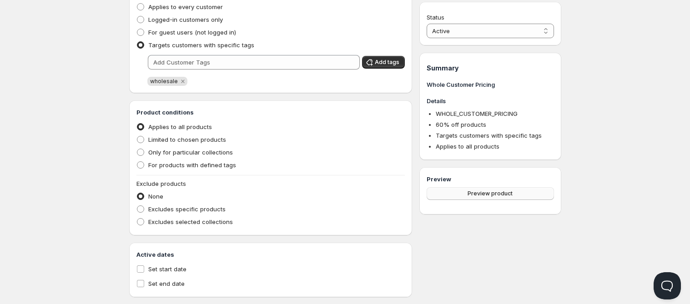
click at [538, 188] on button "Preview product" at bounding box center [490, 193] width 127 height 13
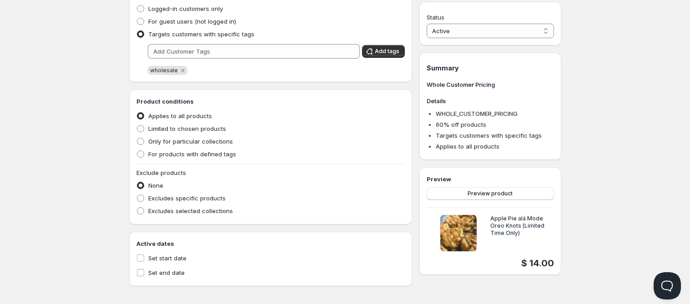
scroll to position [244, 0]
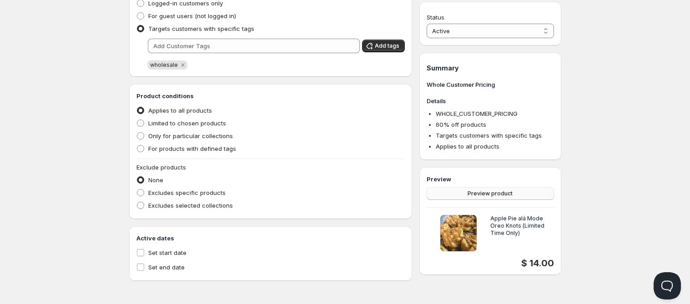
click at [508, 190] on button "Preview product" at bounding box center [490, 193] width 127 height 13
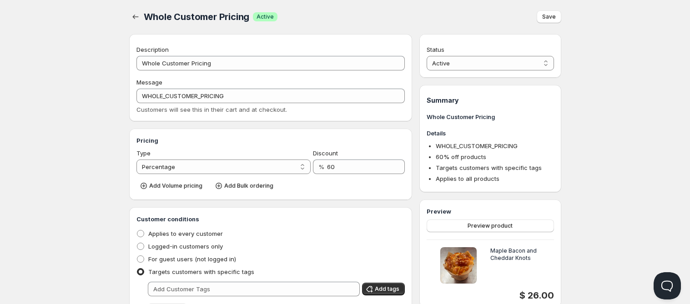
scroll to position [0, 0]
click at [551, 20] on span "Save" at bounding box center [549, 17] width 14 height 7
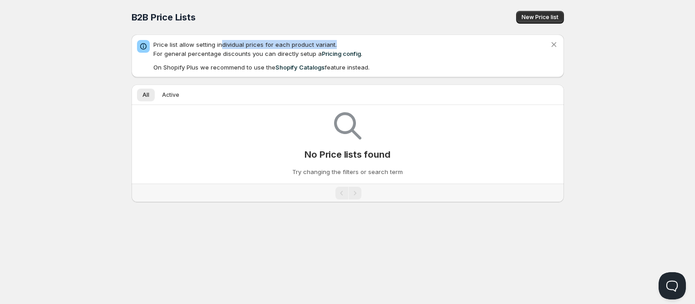
drag, startPoint x: 238, startPoint y: 43, endPoint x: 342, endPoint y: 43, distance: 103.7
click at [342, 43] on p "Price list allow setting individual prices for each product variant. For genera…" at bounding box center [351, 49] width 396 height 18
click at [207, 67] on p "On Shopify Plus we recommend to use the Shopify Catalogs feature instead." at bounding box center [351, 67] width 396 height 9
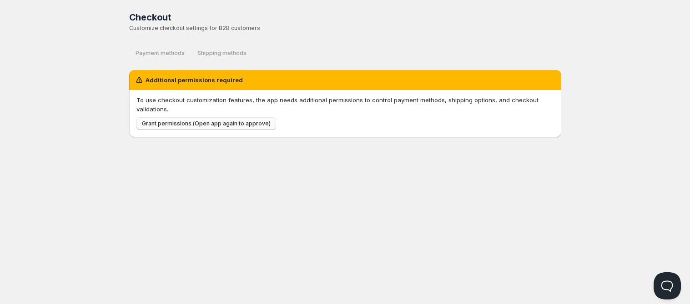
click at [170, 126] on span "Grant permissions (Open app again to approve)" at bounding box center [206, 123] width 129 height 7
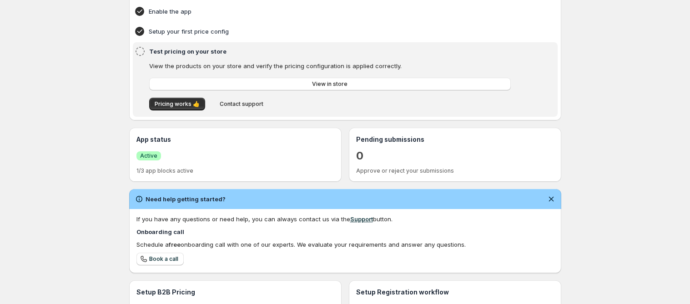
scroll to position [91, 0]
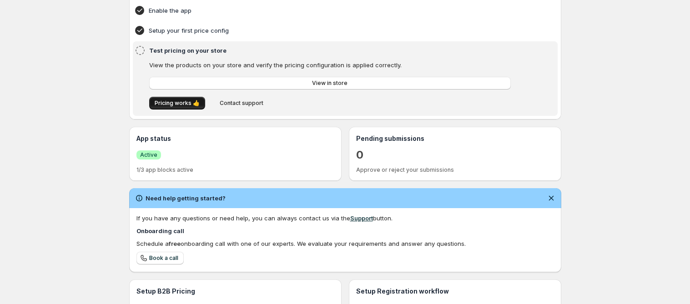
click at [173, 106] on span "Pricing works 👍" at bounding box center [177, 103] width 45 height 7
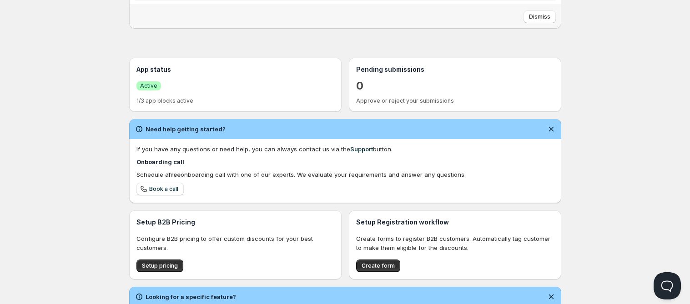
scroll to position [216, 0]
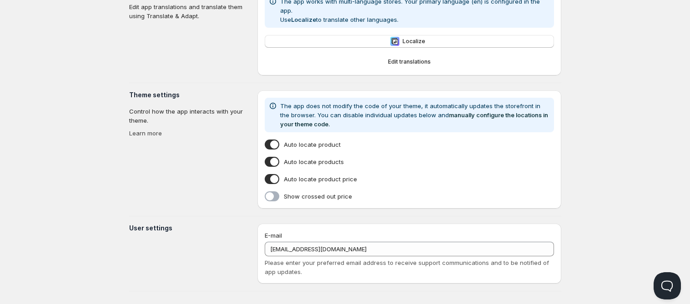
scroll to position [210, 0]
drag, startPoint x: 448, startPoint y: 252, endPoint x: 541, endPoint y: 254, distance: 93.8
click at [541, 258] on span "Please enter your preferred email address to receive support communications and…" at bounding box center [407, 266] width 284 height 16
click at [517, 258] on span "Please enter your preferred email address to receive support communications and…" at bounding box center [407, 266] width 284 height 16
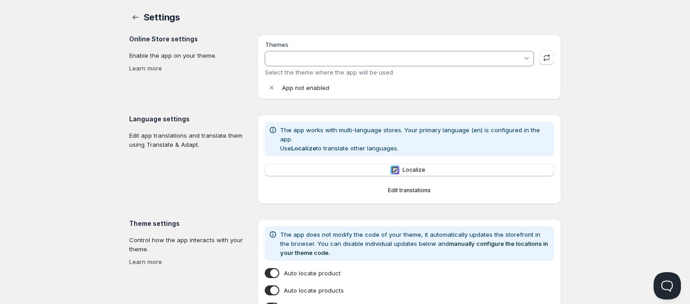
type input "Refresh - No Wholesale"
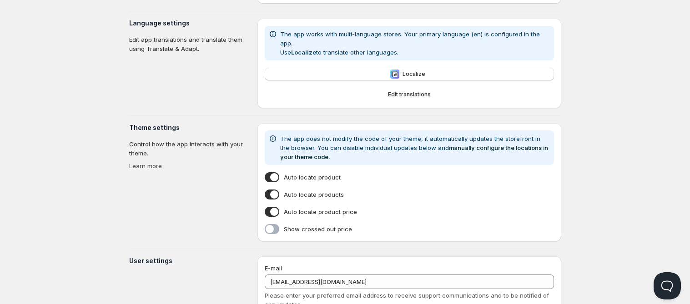
scroll to position [210, 0]
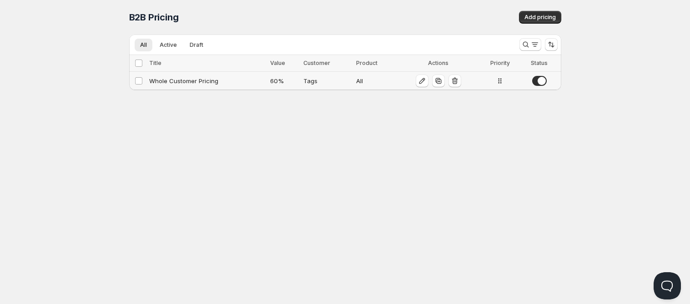
click at [263, 79] on div "Whole Customer Pricing" at bounding box center [207, 80] width 116 height 9
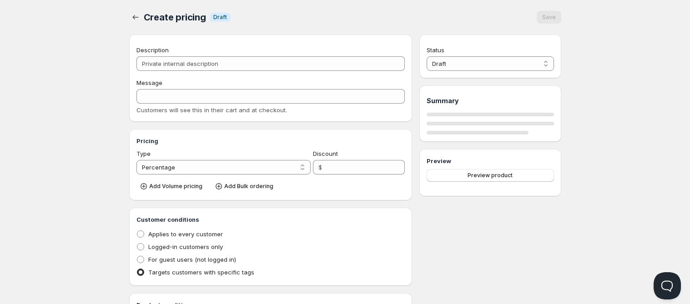
type input "Whole Customer Pricing"
type input "WHOLE_CUSTOMER_PRICING"
type input "60"
radio input "true"
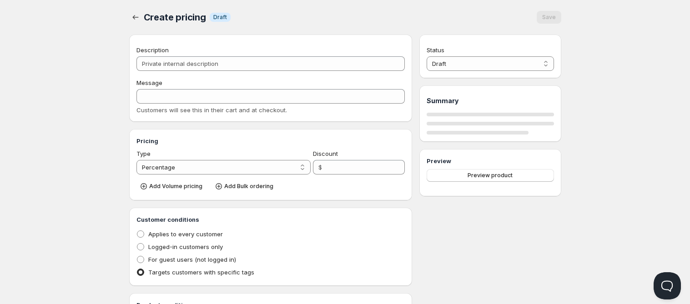
select select "1"
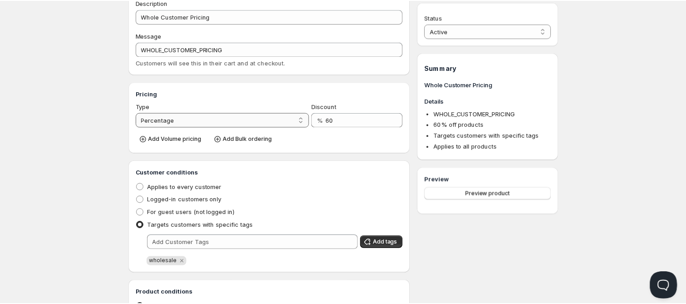
scroll to position [91, 0]
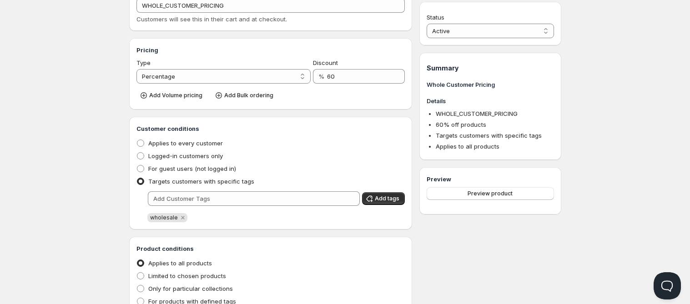
click at [160, 217] on span "wholesale" at bounding box center [164, 217] width 28 height 7
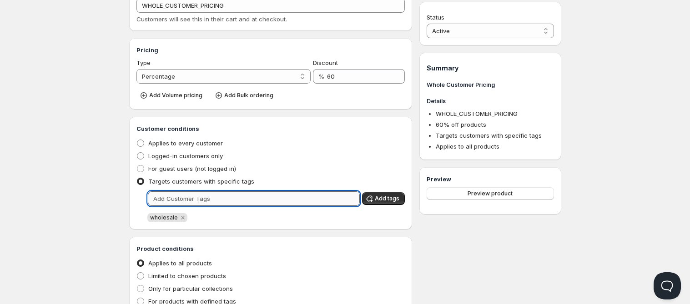
click at [180, 196] on input "text" at bounding box center [254, 199] width 212 height 15
type input "Wholesale"
click at [179, 221] on icon "Remove wholesale" at bounding box center [183, 218] width 8 height 8
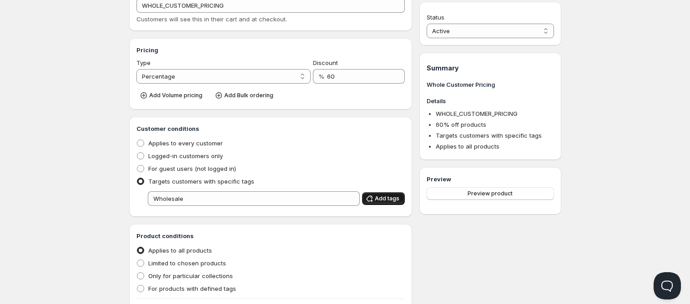
click at [380, 199] on span "Add tags" at bounding box center [387, 198] width 25 height 7
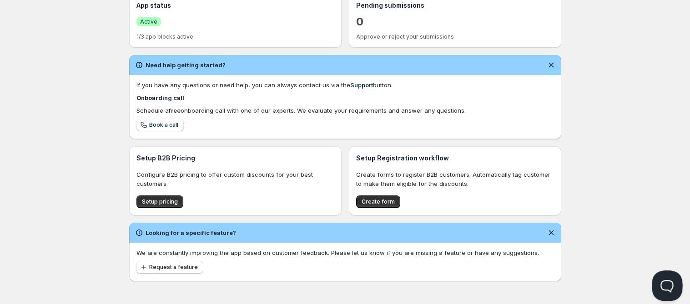
click at [666, 283] on button "Open Beacon popover" at bounding box center [665, 284] width 27 height 27
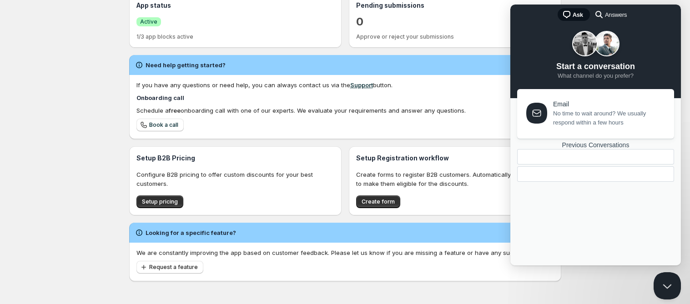
click at [597, 149] on div "Previous Conversations" at bounding box center [595, 145] width 157 height 8
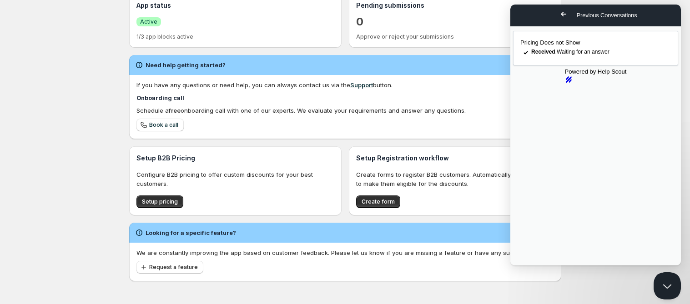
click at [566, 260] on div "Pricing Does not Show checkmark Received . Waiting for an answer Powered by Hel…" at bounding box center [595, 145] width 171 height 239
click at [584, 52] on link "Pricing Does not Show checkmark Received . Waiting for an answer" at bounding box center [595, 48] width 165 height 35
type textarea "The pricing works! BUT, i could still use a little assistance with notification…"
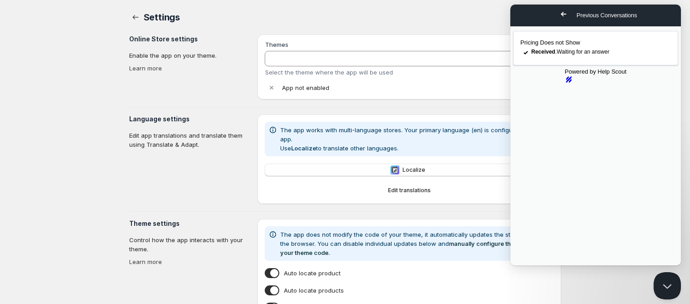
type input "Refresh - No Wholesale"
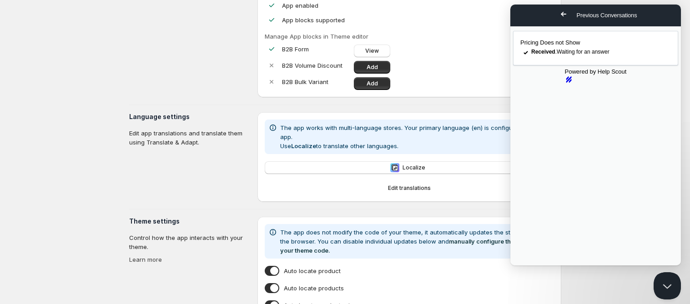
scroll to position [91, 0]
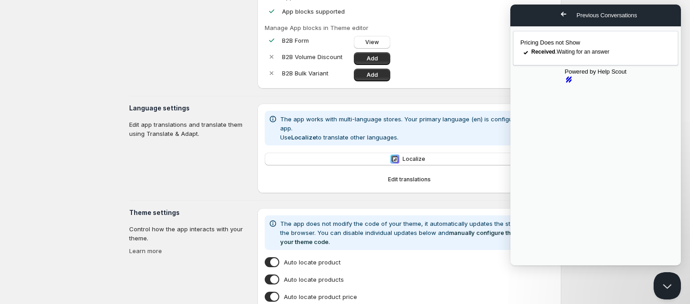
click at [527, 266] on button "Close" at bounding box center [519, 272] width 16 height 12
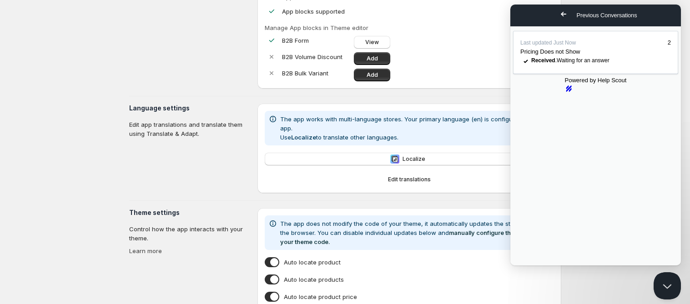
click at [558, 15] on span "Go back" at bounding box center [563, 14] width 11 height 11
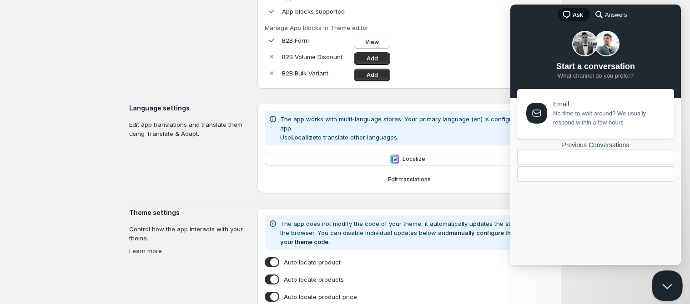
click at [662, 279] on button "Close Beacon popover" at bounding box center [665, 284] width 27 height 27
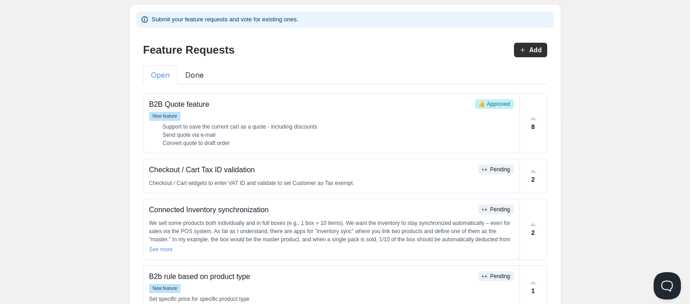
scroll to position [45, 0]
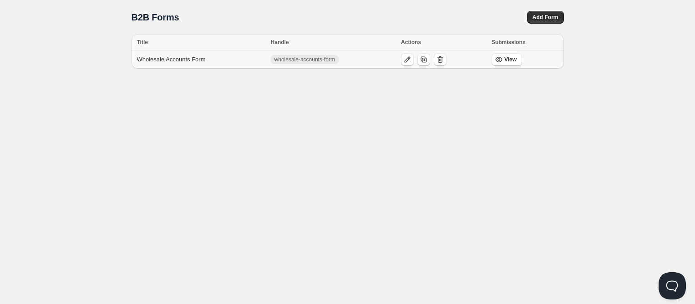
click at [275, 57] on span "wholesale-accounts-form" at bounding box center [304, 59] width 61 height 7
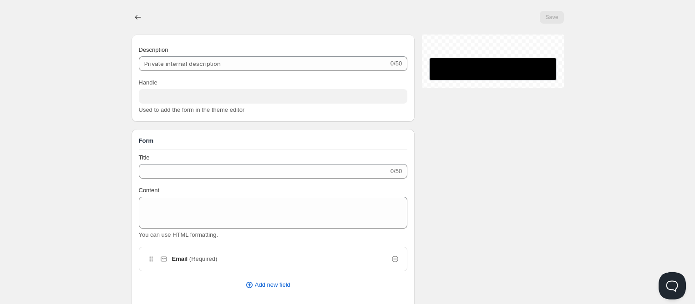
type input "Wholesale Accounts Form"
type input "wholesale-accounts-form"
type input "Wholesale Account Registration Form"
type input "Submit Wholesale Account Request"
radio input "true"
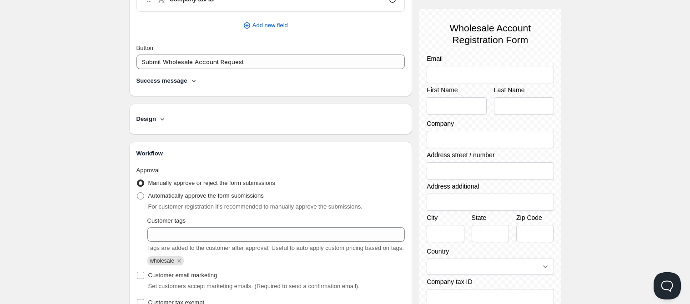
scroll to position [622, 0]
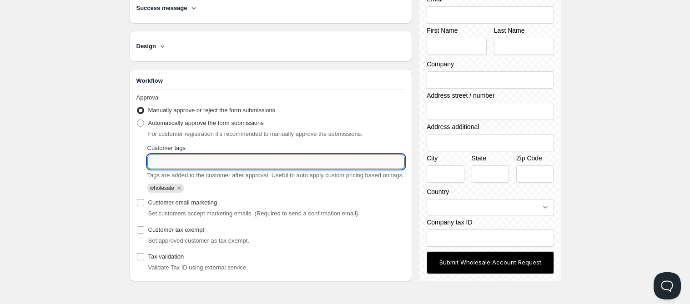
click at [212, 162] on input "Customer tags" at bounding box center [276, 162] width 258 height 15
type input "Wholesale"
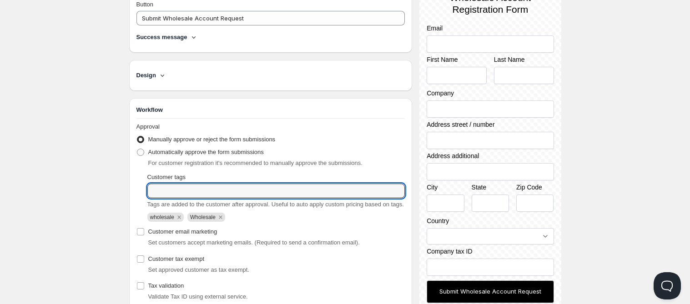
scroll to position [576, 0]
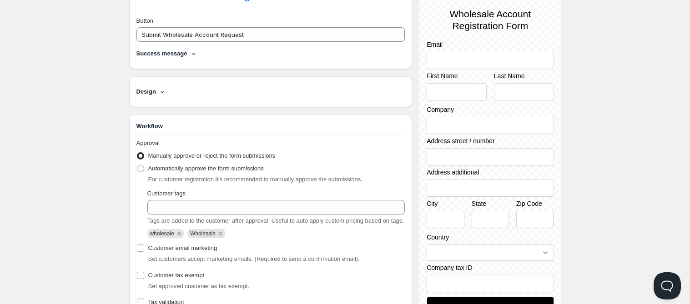
click at [173, 88] on div "Design" at bounding box center [270, 91] width 269 height 9
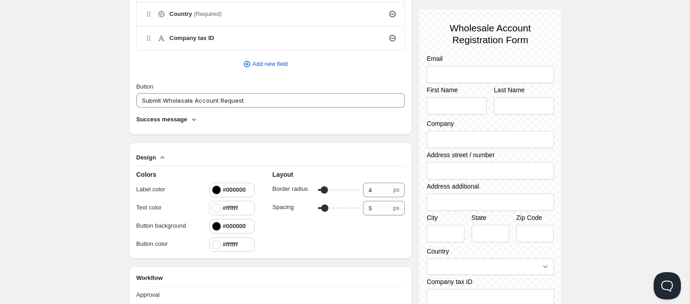
scroll to position [394, 0]
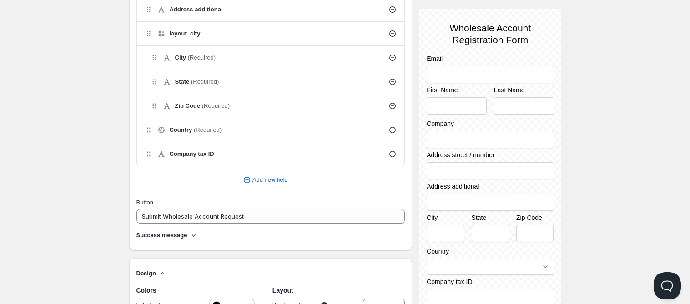
click at [187, 240] on div "Success message" at bounding box center [270, 237] width 269 height 13
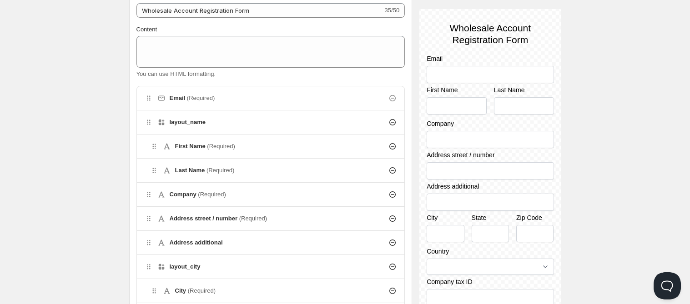
scroll to position [76, 0]
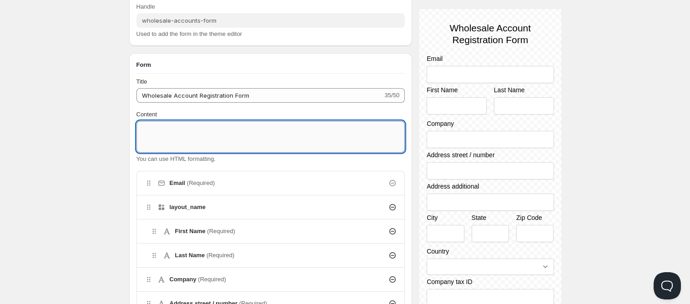
click at [224, 131] on textarea "Content" at bounding box center [270, 137] width 269 height 32
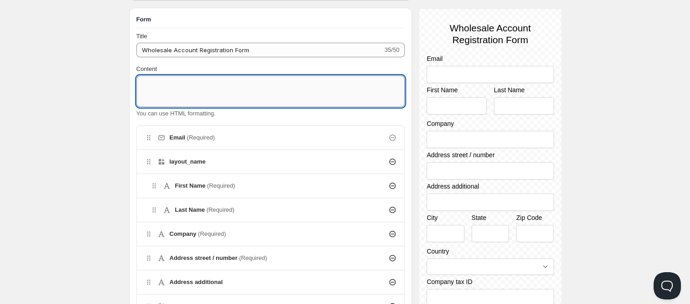
click at [246, 86] on textarea "Content" at bounding box center [270, 92] width 269 height 32
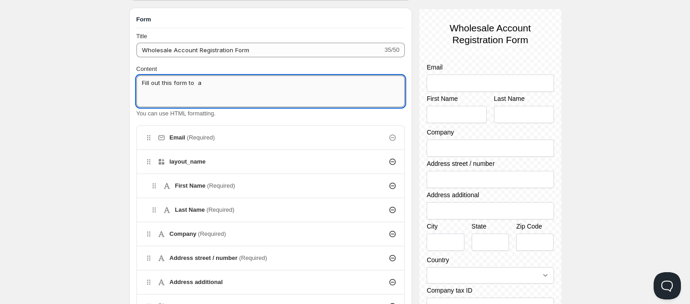
type textarea "Fill out this form to"
drag, startPoint x: 215, startPoint y: 83, endPoint x: 99, endPoint y: 84, distance: 116.5
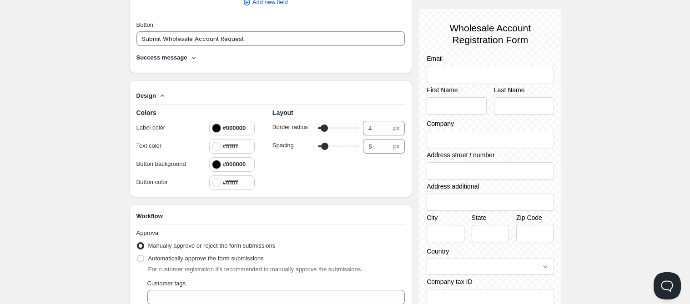
scroll to position [576, 0]
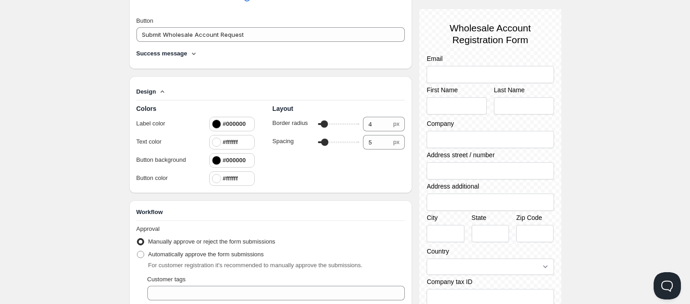
scroll to position [0, 0]
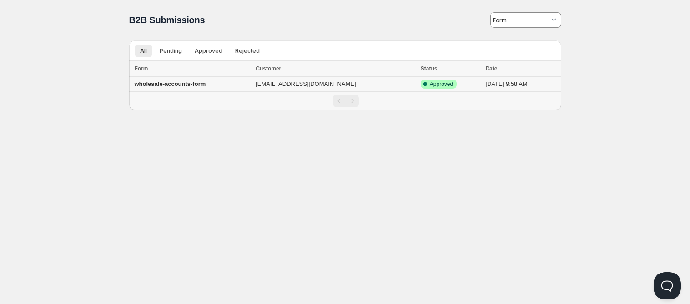
click at [166, 84] on b "wholesale-accounts-form" at bounding box center [170, 84] width 71 height 7
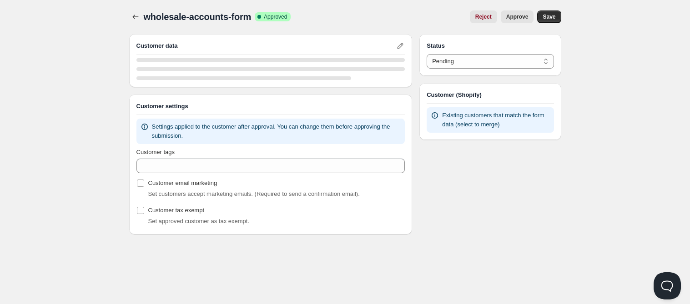
select select "1"
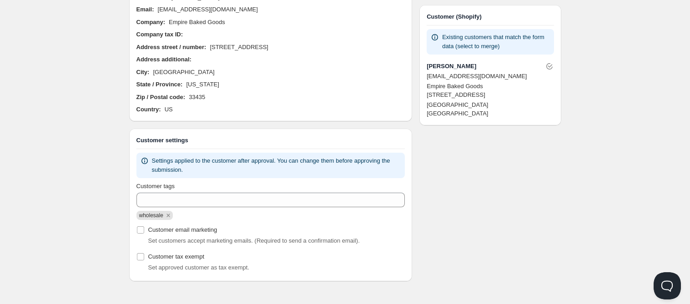
scroll to position [79, 0]
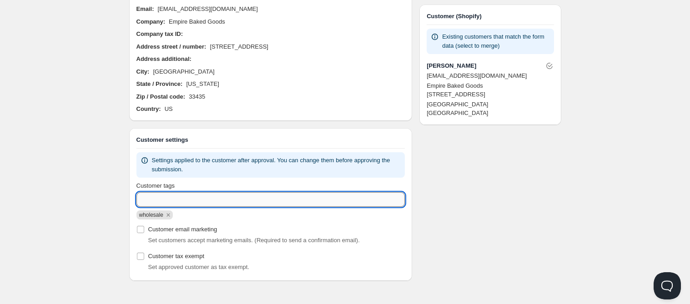
click at [197, 196] on input "Customer tags" at bounding box center [270, 199] width 269 height 15
type input "Wholesale"
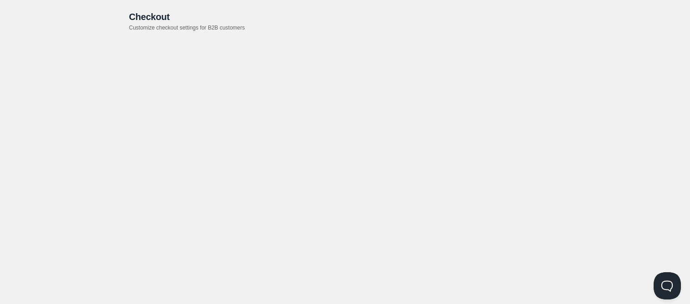
scroll to position [0, 0]
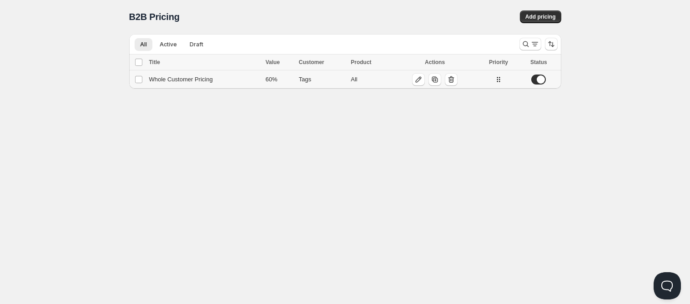
click at [503, 81] on icon at bounding box center [498, 79] width 9 height 9
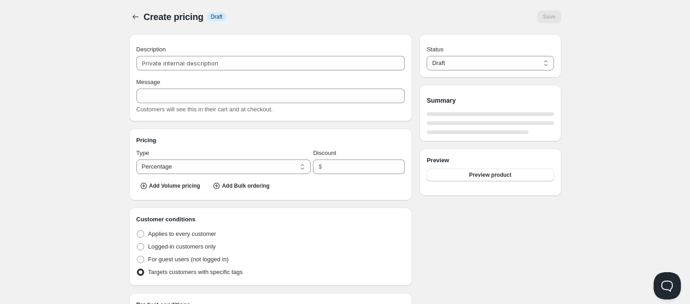
type input "Whole Customer Pricing"
type input "WHOLE_CUSTOMER_PRICING"
type input "60"
radio input "true"
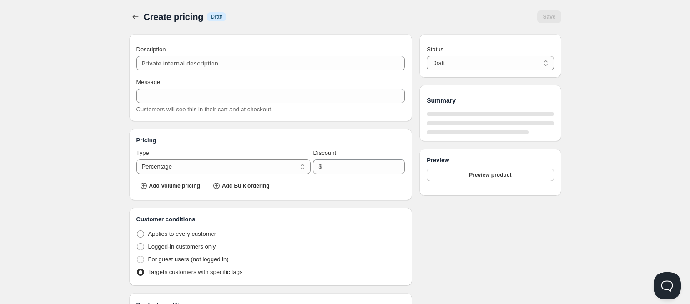
select select "1"
